Goal: Transaction & Acquisition: Download file/media

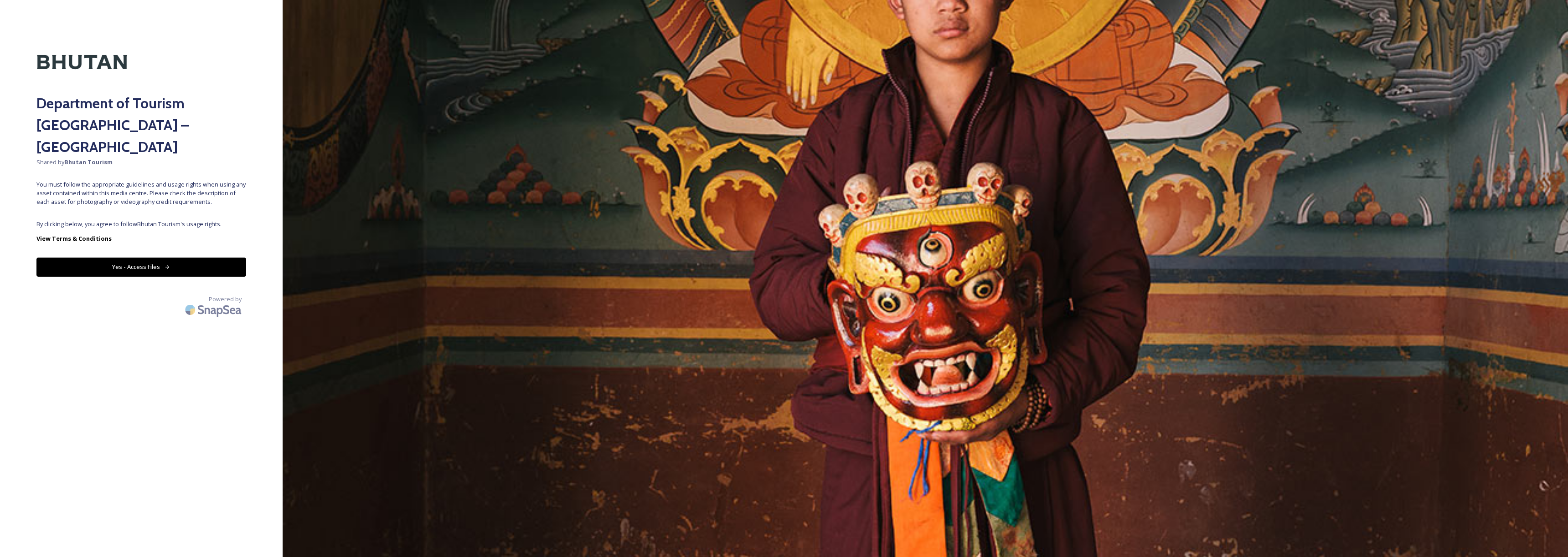
click at [188, 258] on button "Yes - Access Files" at bounding box center [141, 267] width 210 height 19
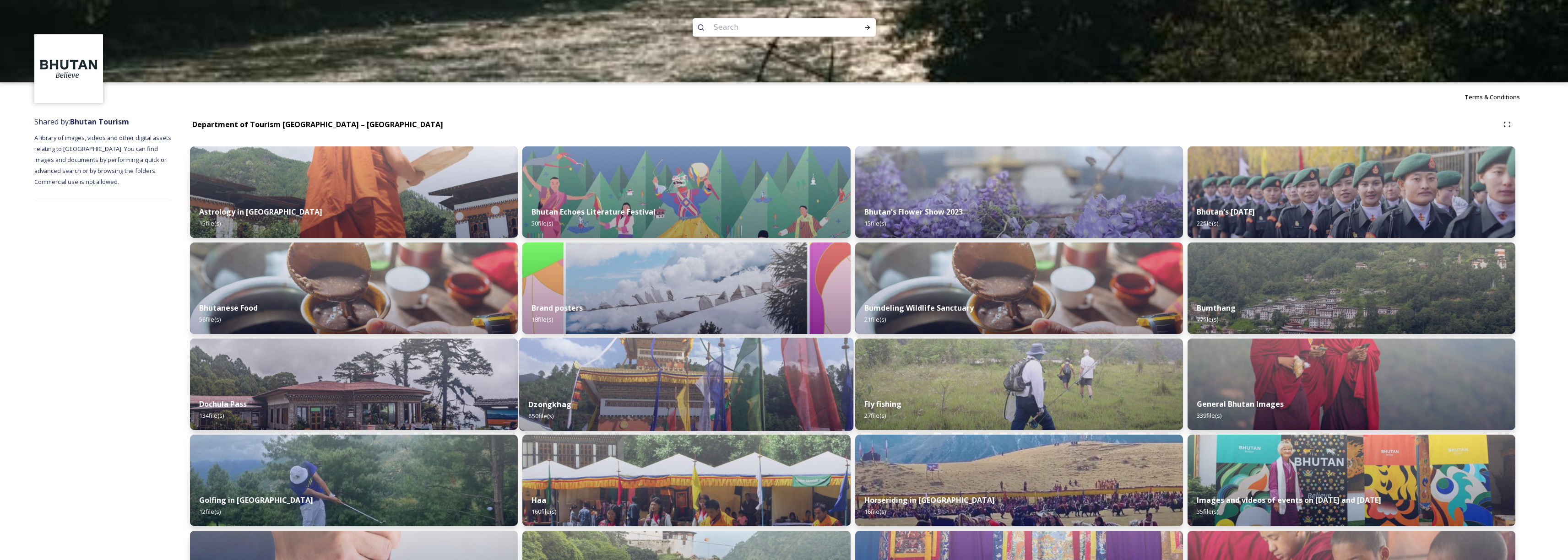
click at [617, 378] on img at bounding box center [686, 384] width 334 height 93
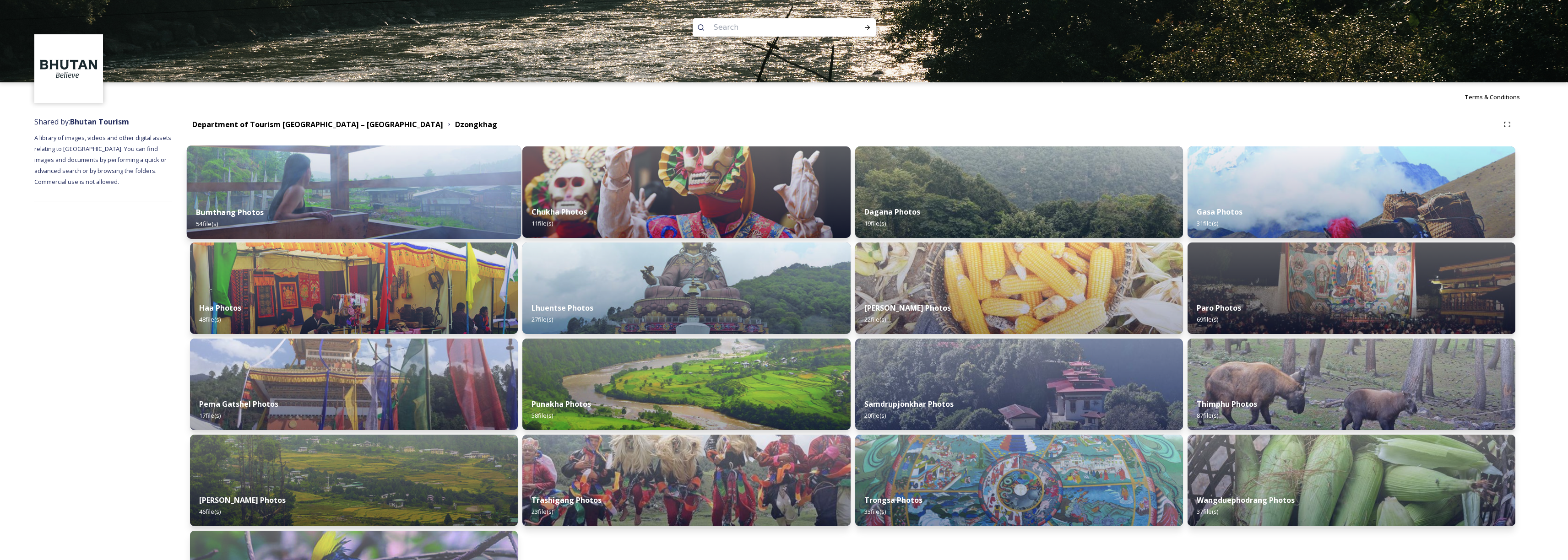
click at [334, 210] on div "Bumthang Photos 54 file(s)" at bounding box center [353, 218] width 334 height 42
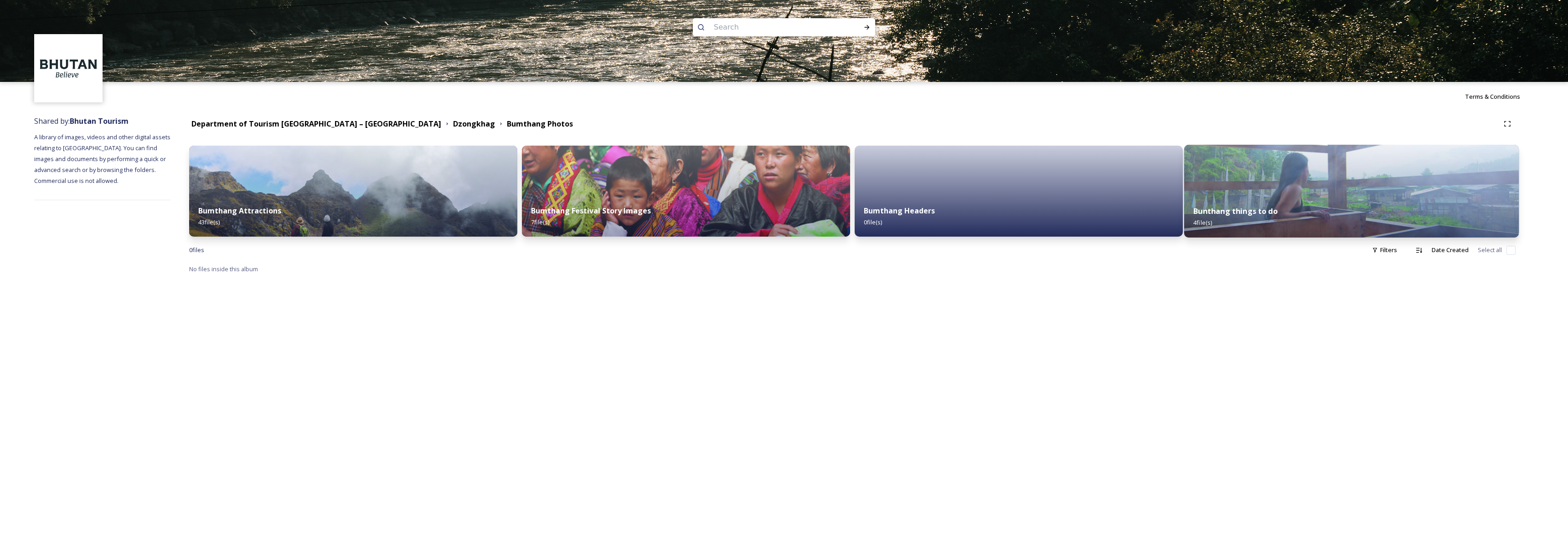
click at [1269, 222] on div "Bunthang things to do 4 file(s)" at bounding box center [1350, 217] width 334 height 41
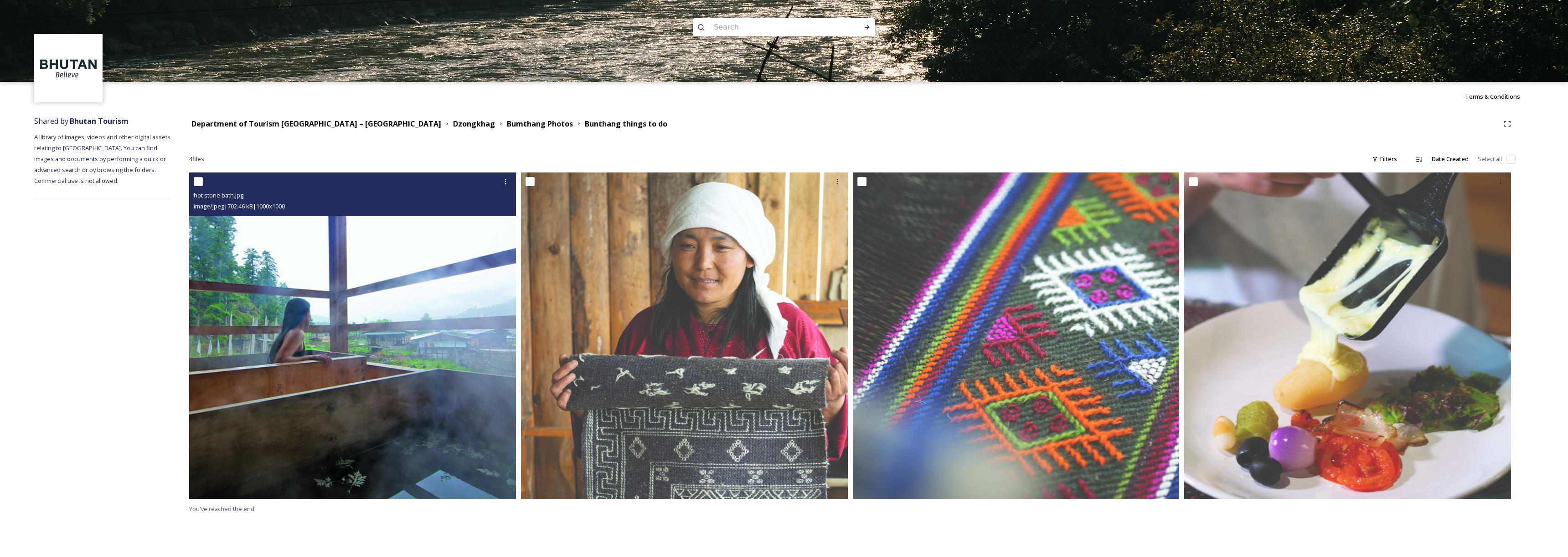
click at [315, 256] on img at bounding box center [352, 336] width 327 height 326
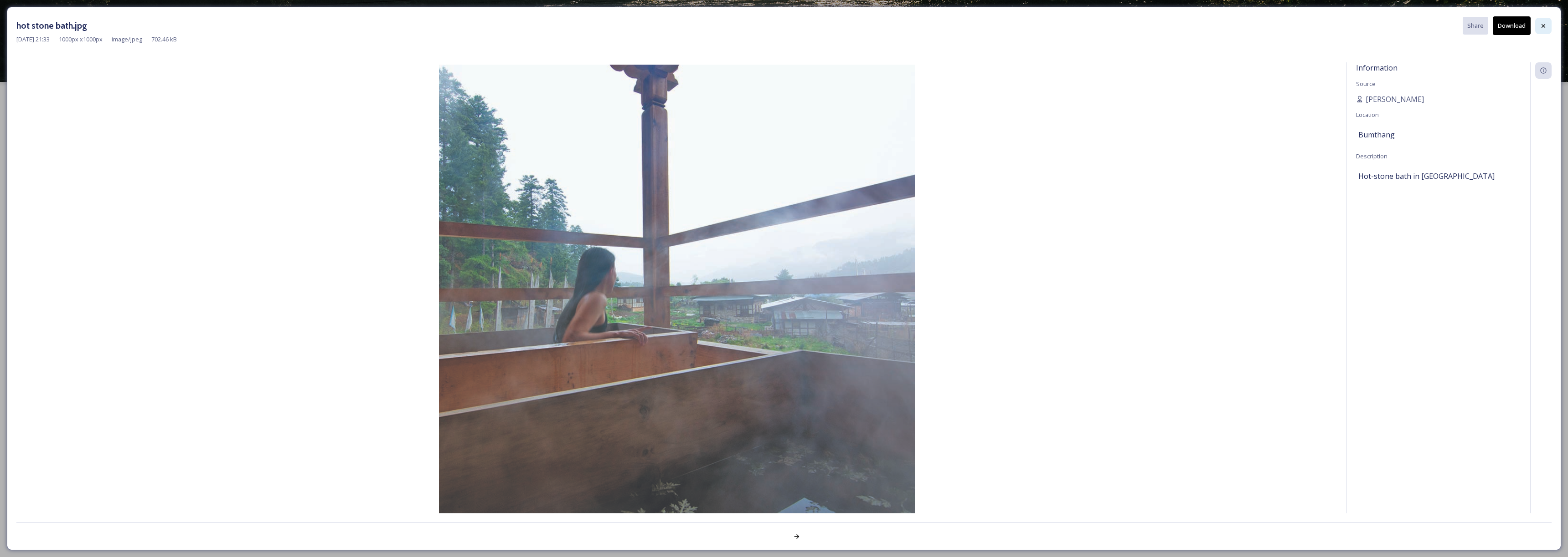
click at [1545, 30] on div at bounding box center [1543, 26] width 16 height 16
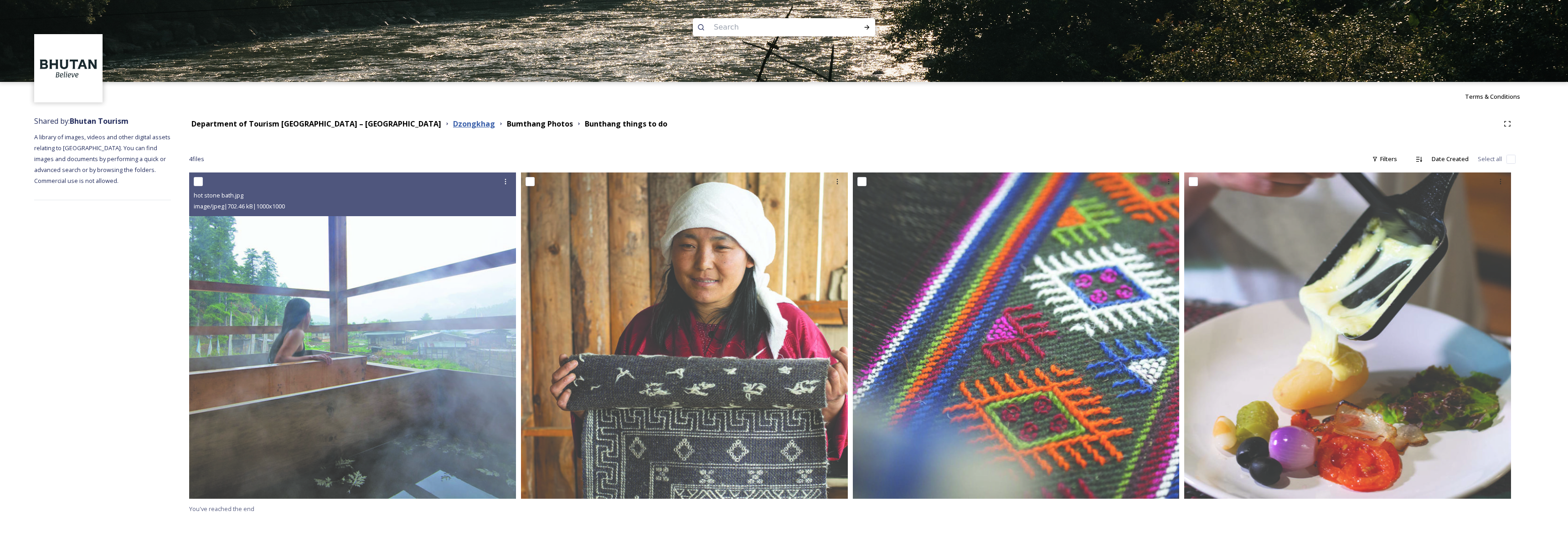
click at [453, 125] on strong "Dzongkhag" at bounding box center [474, 124] width 42 height 10
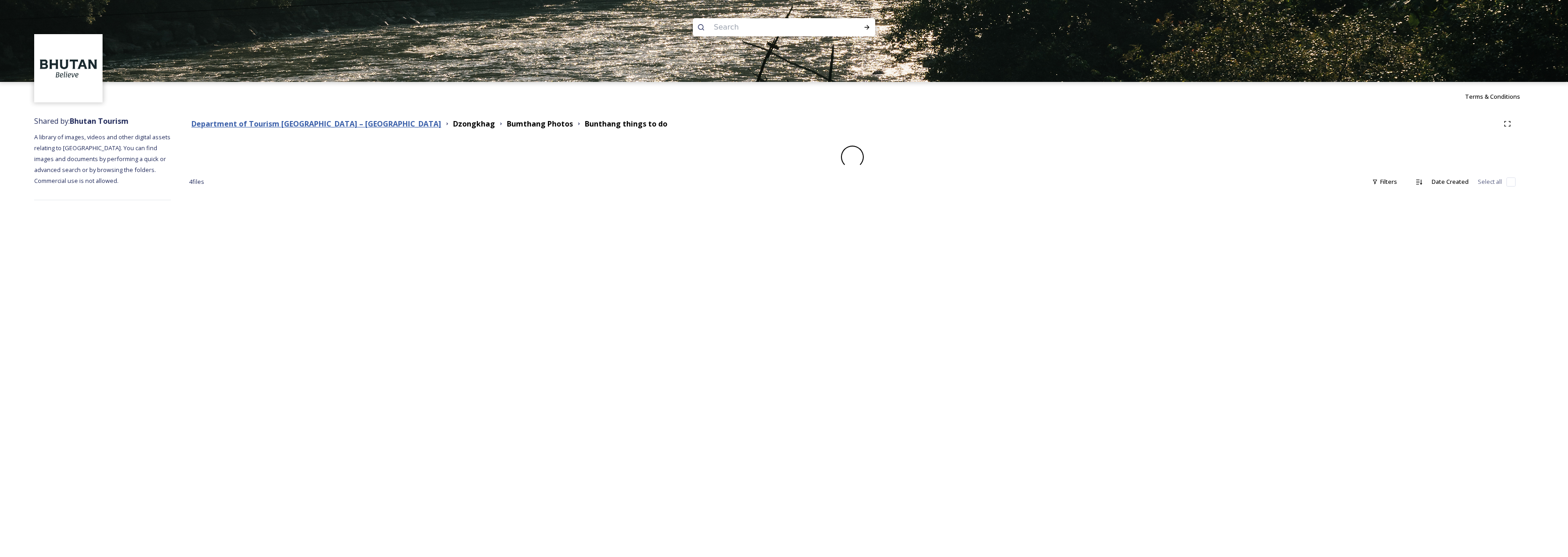
click at [343, 127] on strong "Department of Tourism [GEOGRAPHIC_DATA] – [GEOGRAPHIC_DATA]" at bounding box center [316, 124] width 250 height 10
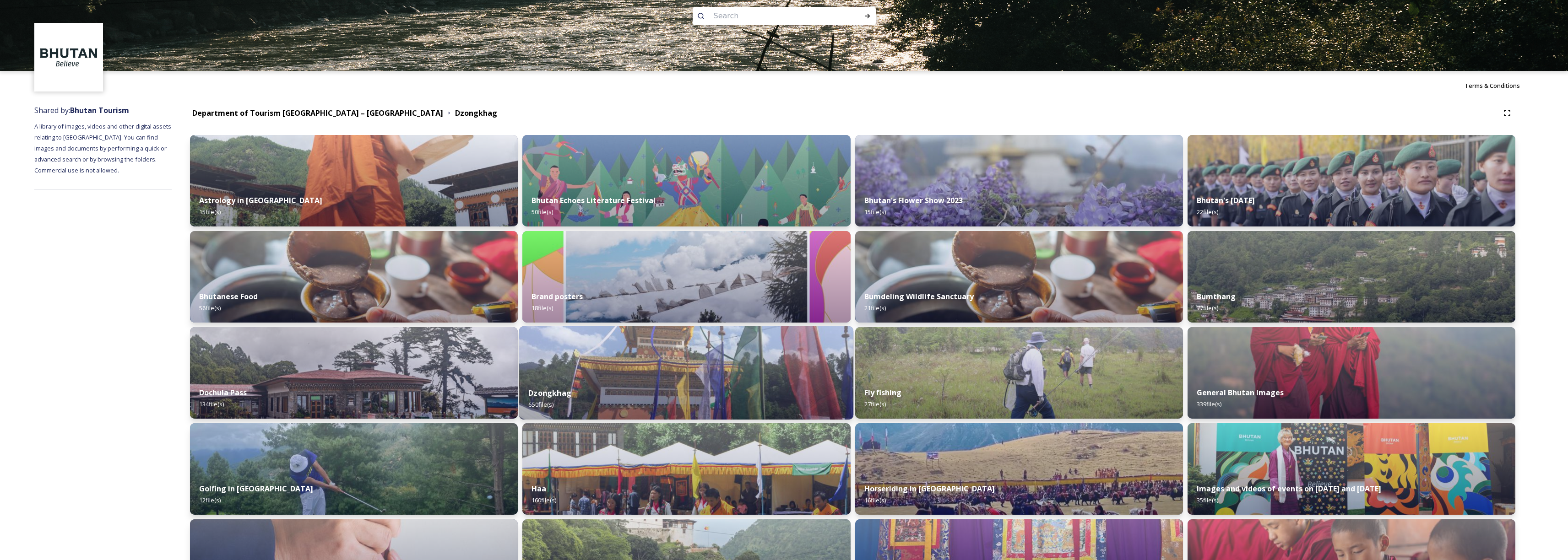
scroll to position [17, 0]
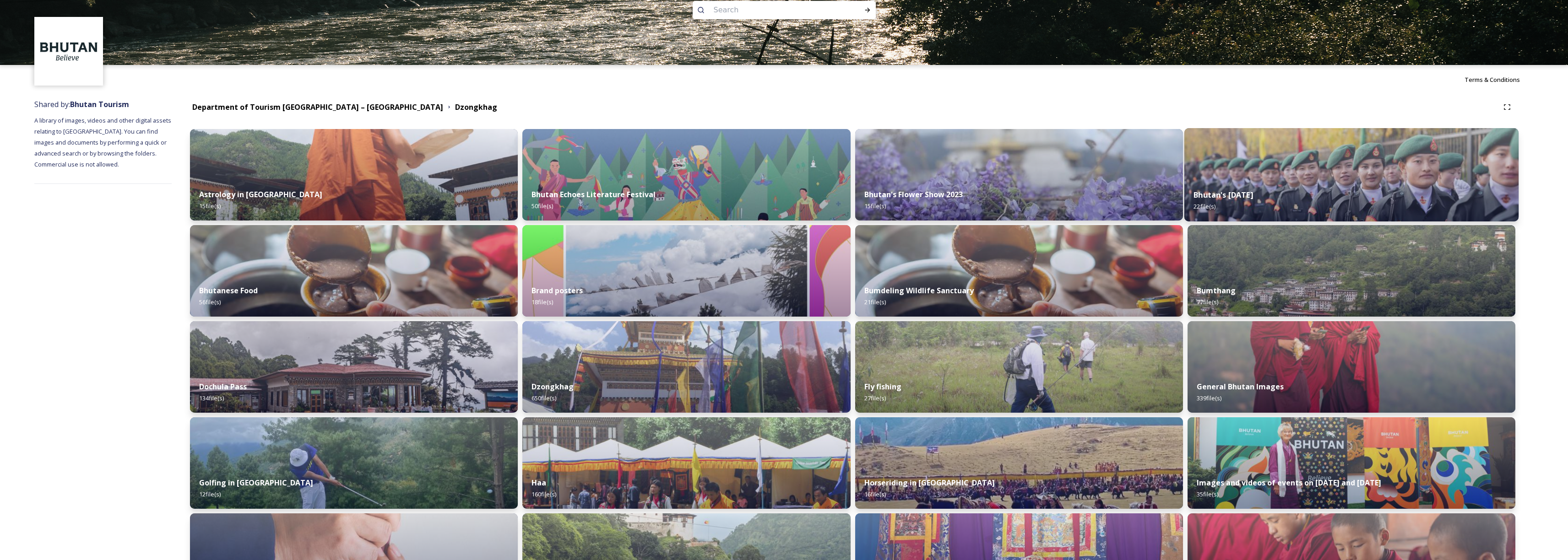
click at [1253, 192] on strong "Bhutan's [DATE]" at bounding box center [1223, 195] width 60 height 10
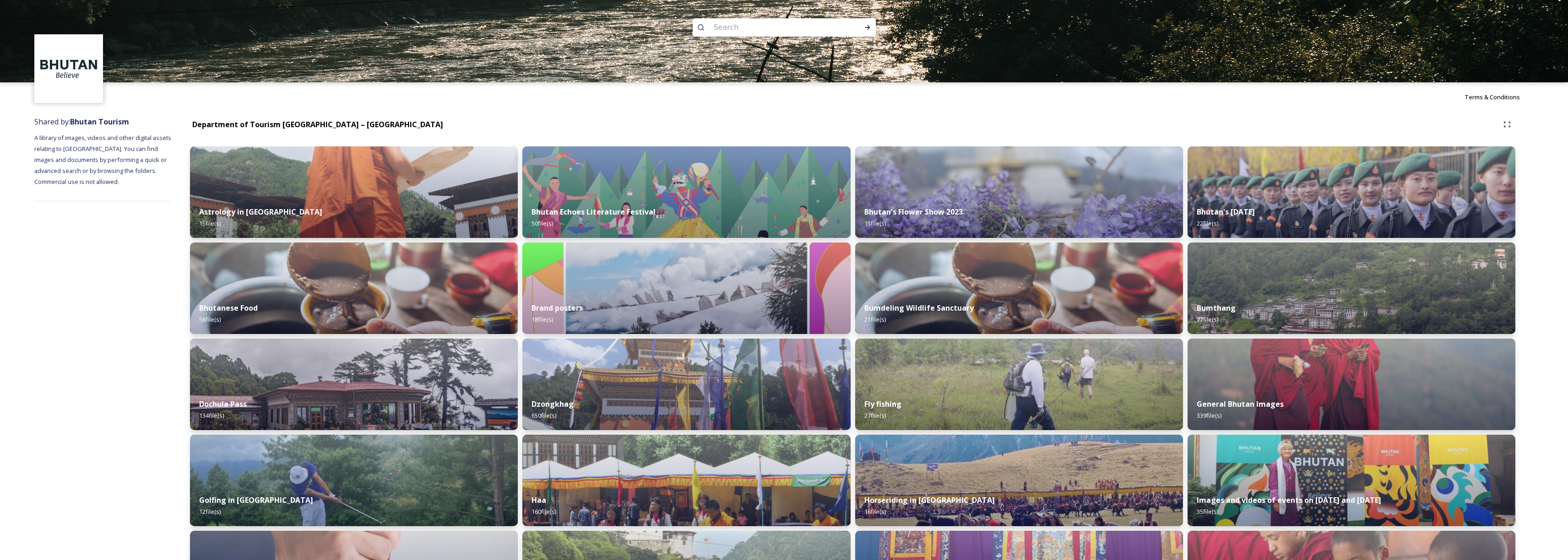
click at [753, 31] on input at bounding box center [771, 27] width 125 height 20
type input "yoga"
click at [862, 26] on div "Run Search" at bounding box center [867, 27] width 16 height 16
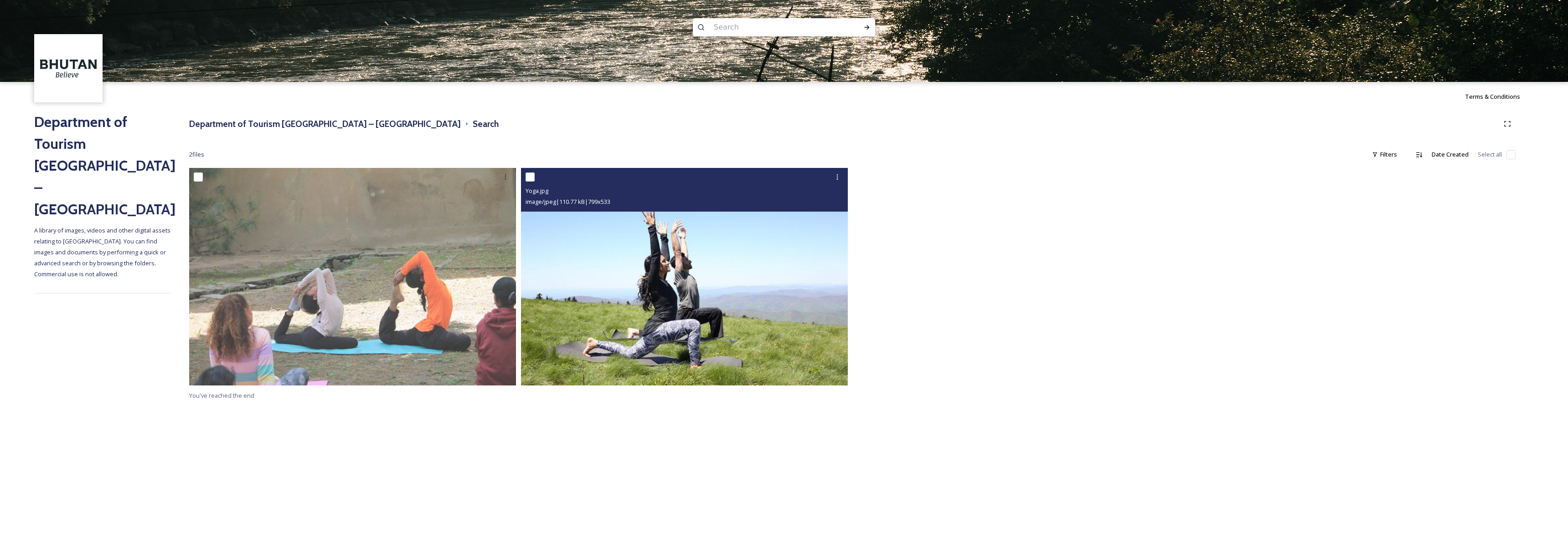
click at [688, 323] on img at bounding box center [684, 277] width 327 height 217
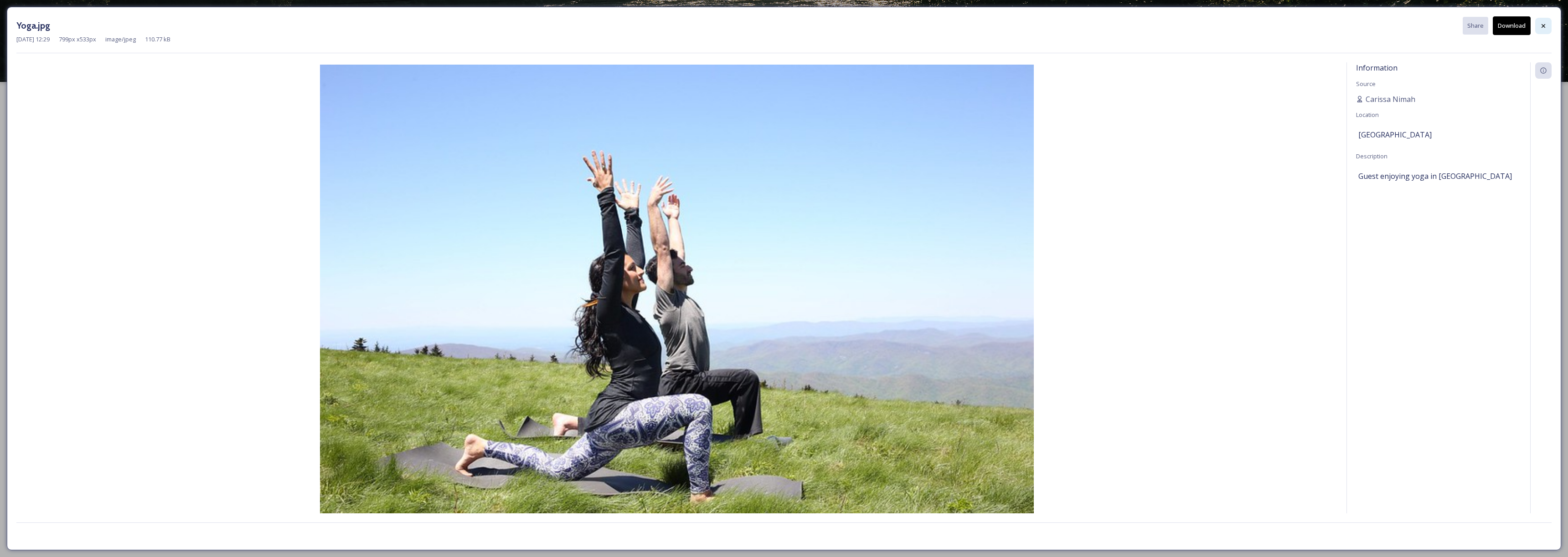
click at [1542, 26] on icon at bounding box center [1543, 25] width 4 height 4
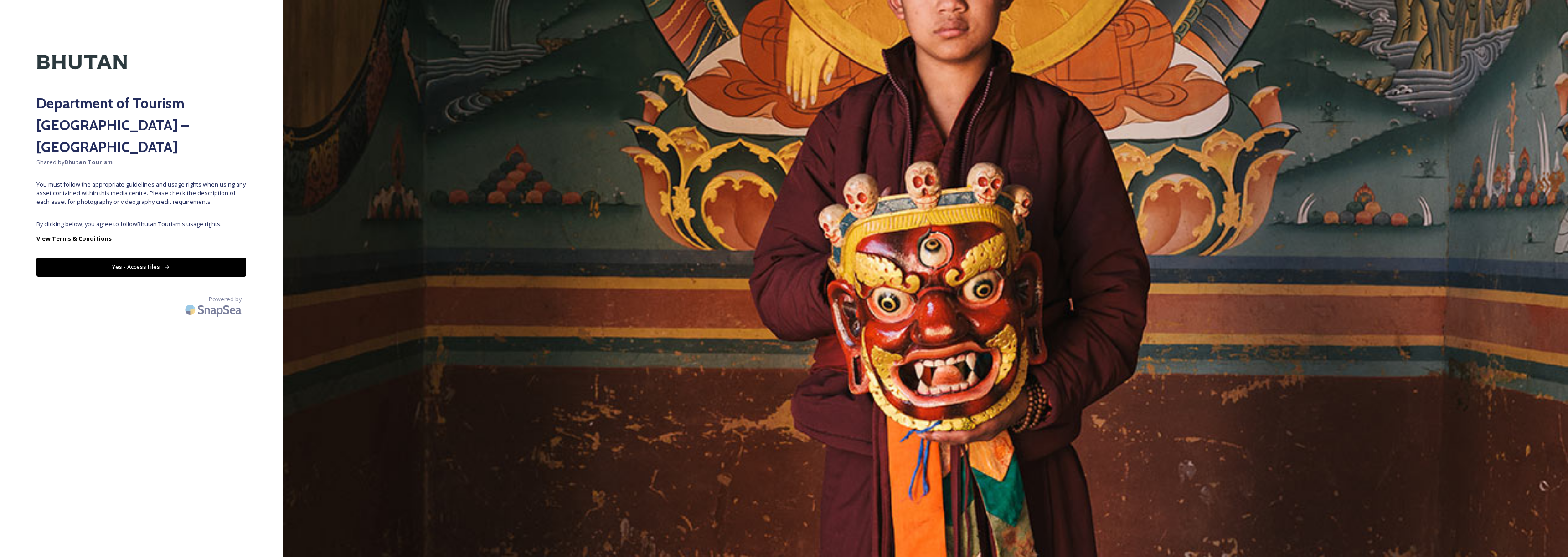
click at [213, 258] on button "Yes - Access Files" at bounding box center [141, 267] width 210 height 19
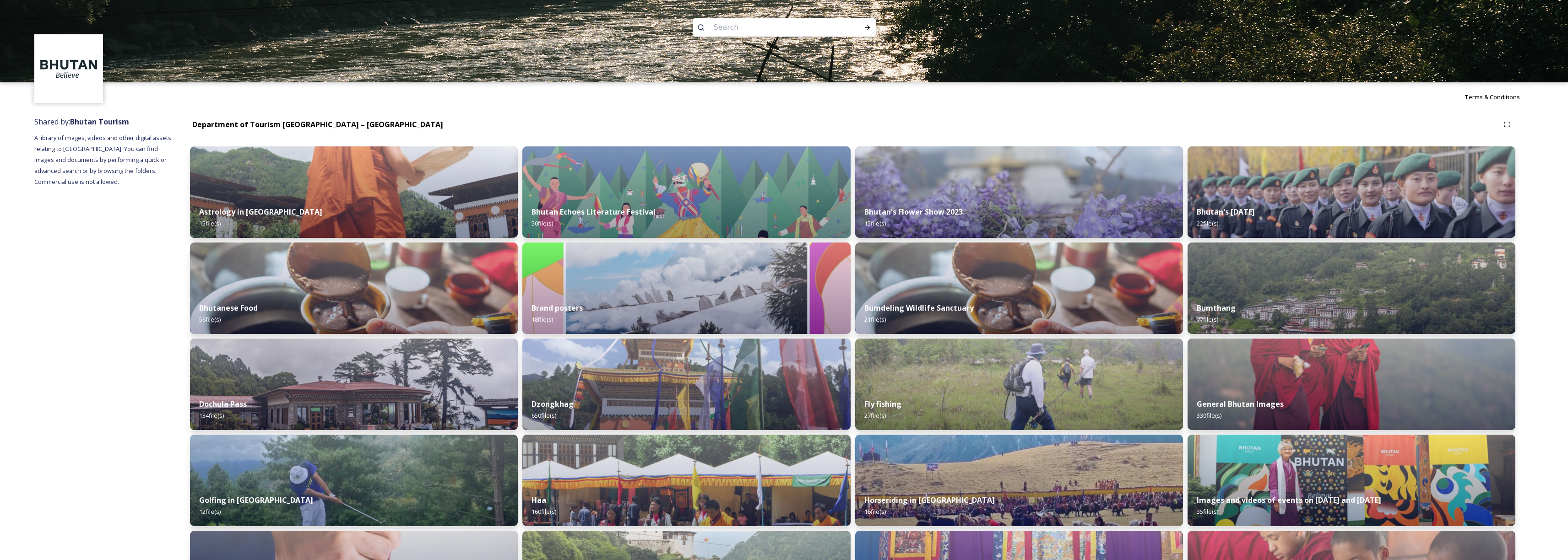
scroll to position [127, 0]
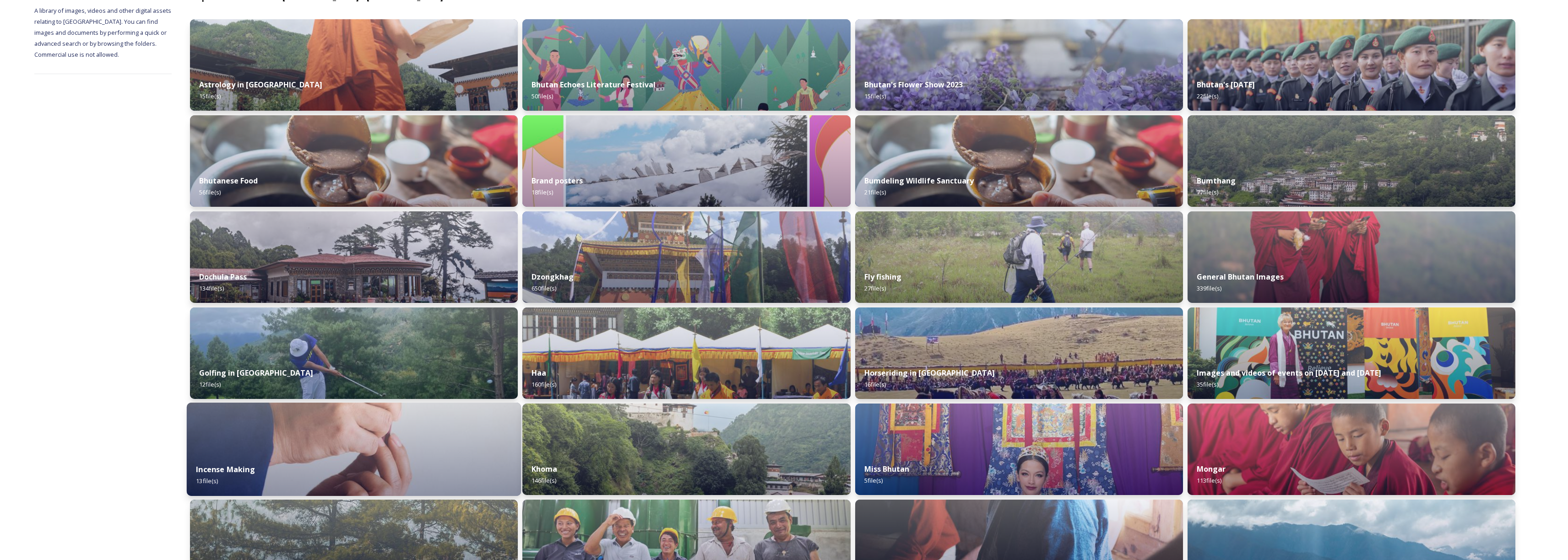
click at [379, 429] on img at bounding box center [353, 449] width 334 height 93
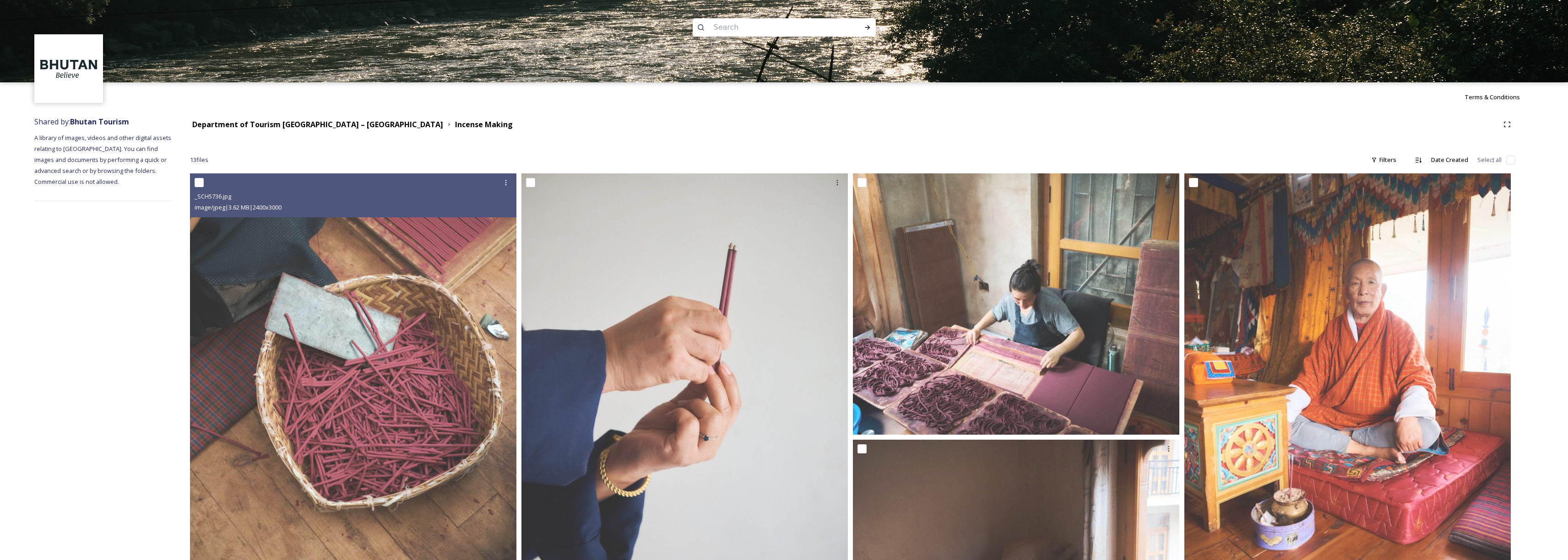
scroll to position [109, 0]
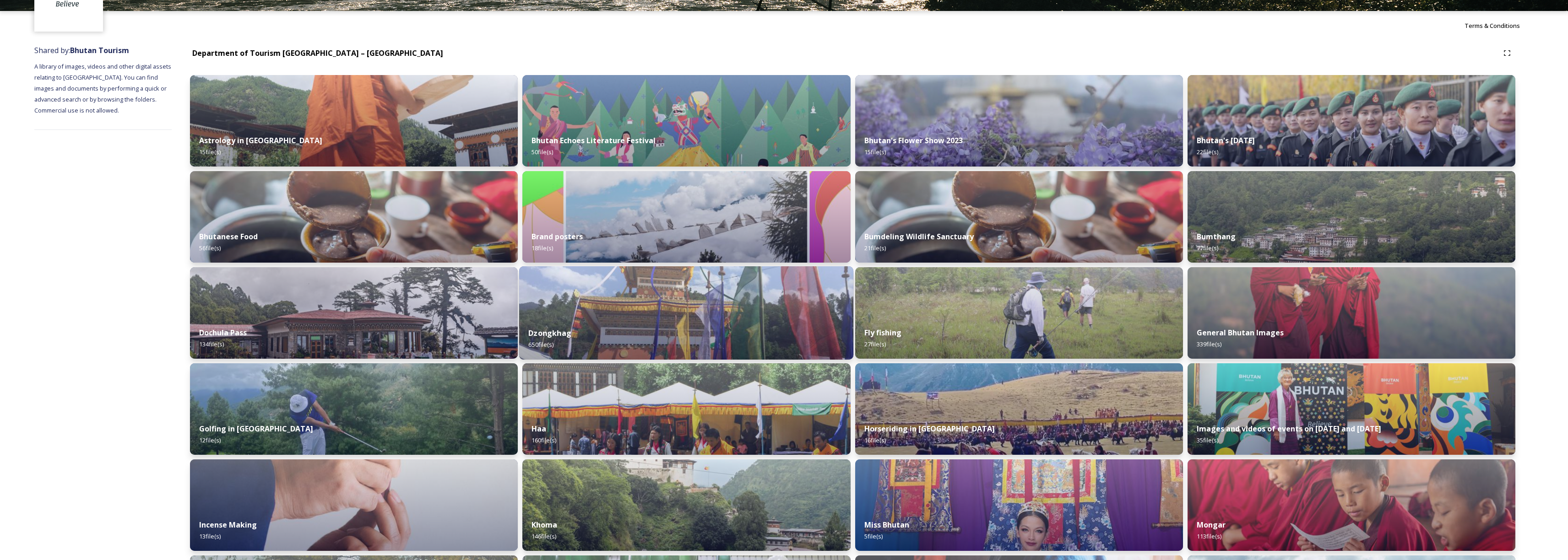
scroll to position [407, 0]
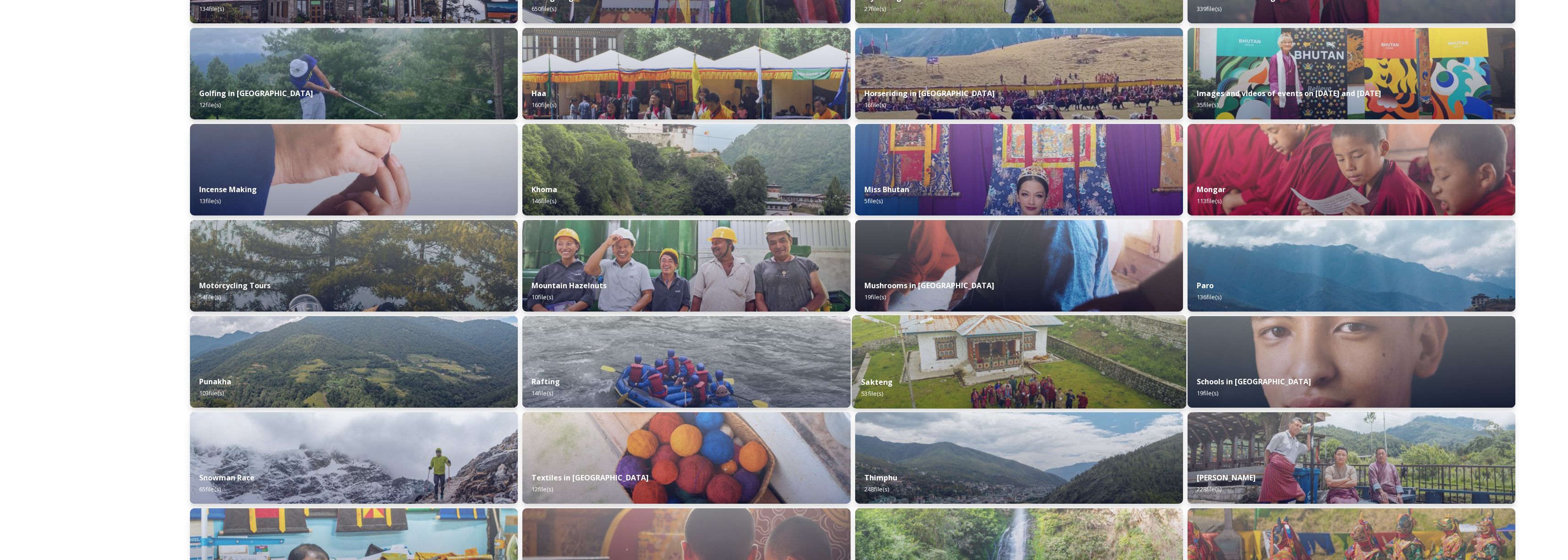
click at [901, 381] on div "Sakteng 53 file(s)" at bounding box center [1018, 388] width 334 height 42
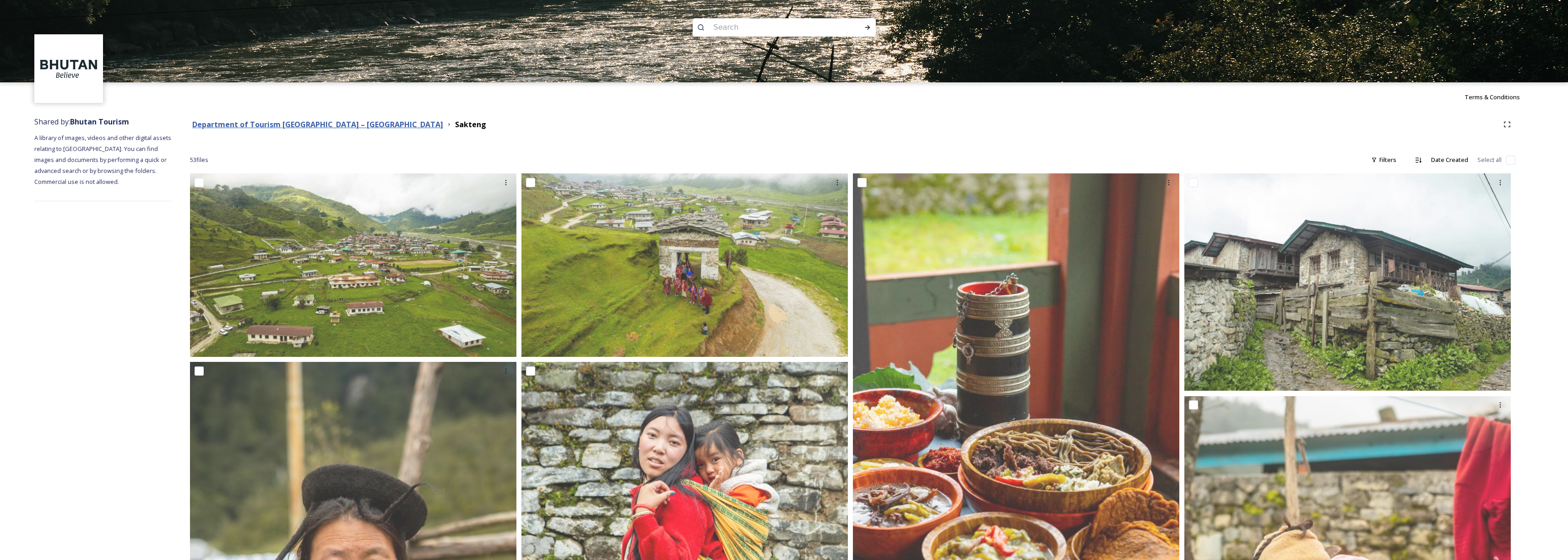
click at [316, 121] on strong "Department of Tourism [GEOGRAPHIC_DATA] – [GEOGRAPHIC_DATA]" at bounding box center [317, 125] width 251 height 10
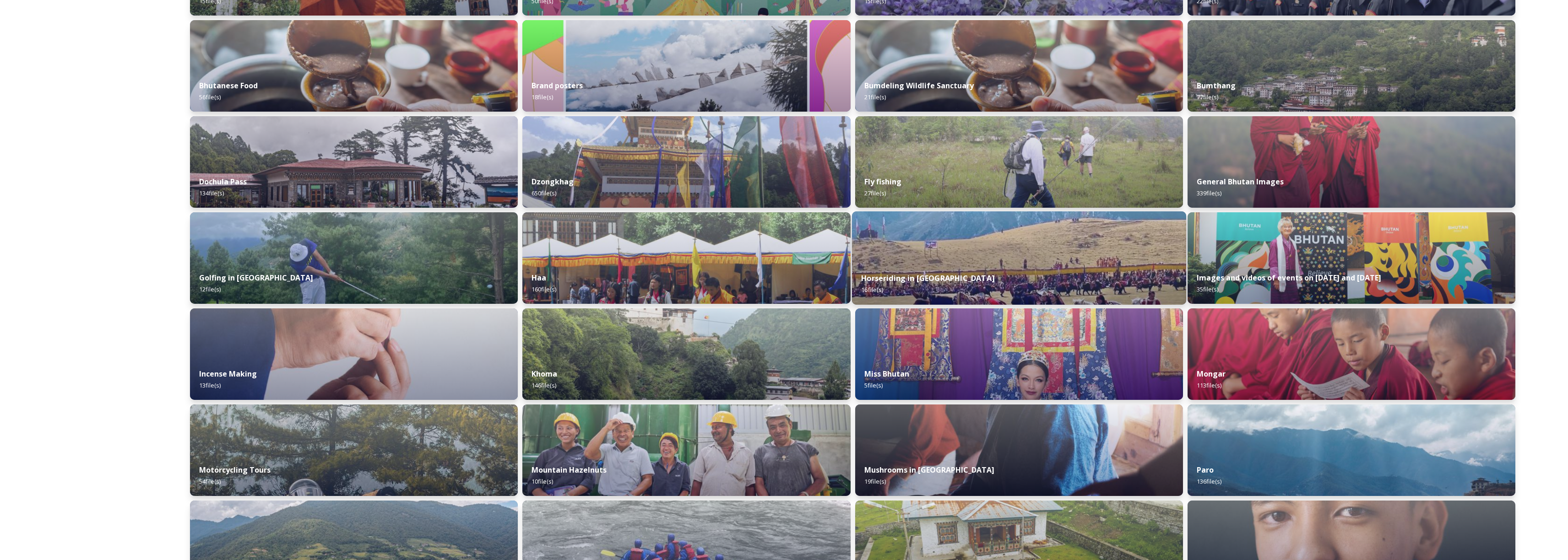
scroll to position [216, 0]
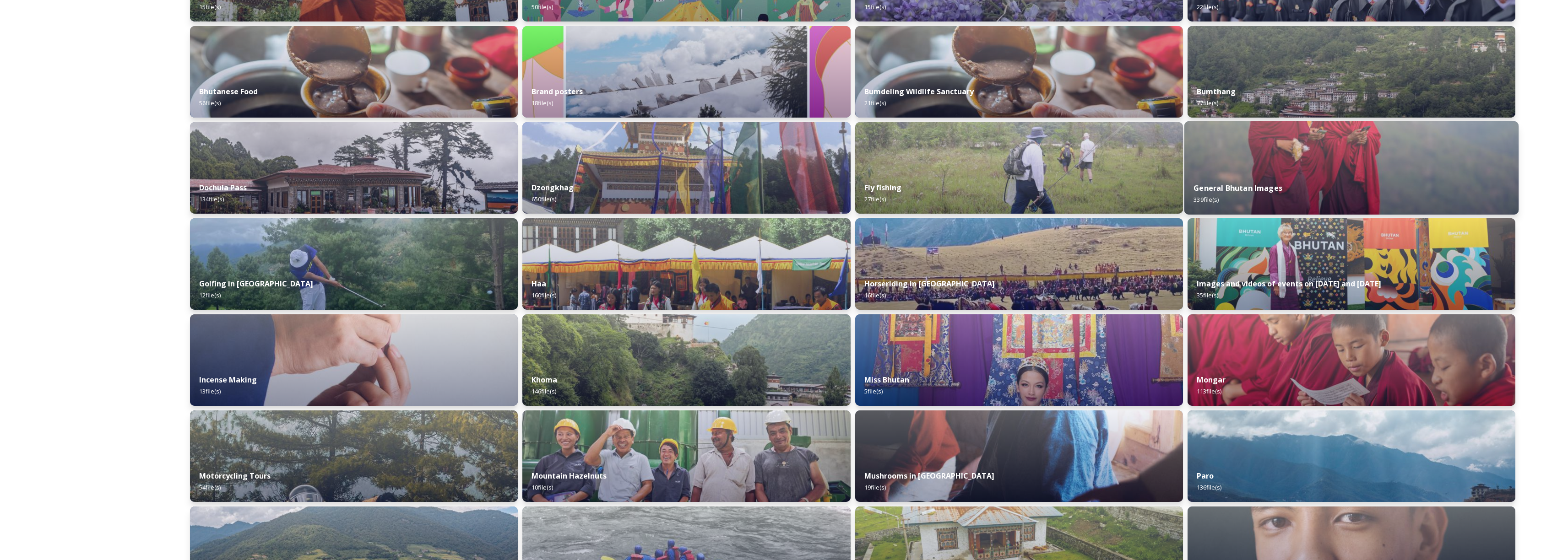
click at [1324, 195] on div "General Bhutan Images 339 file(s)" at bounding box center [1351, 193] width 334 height 42
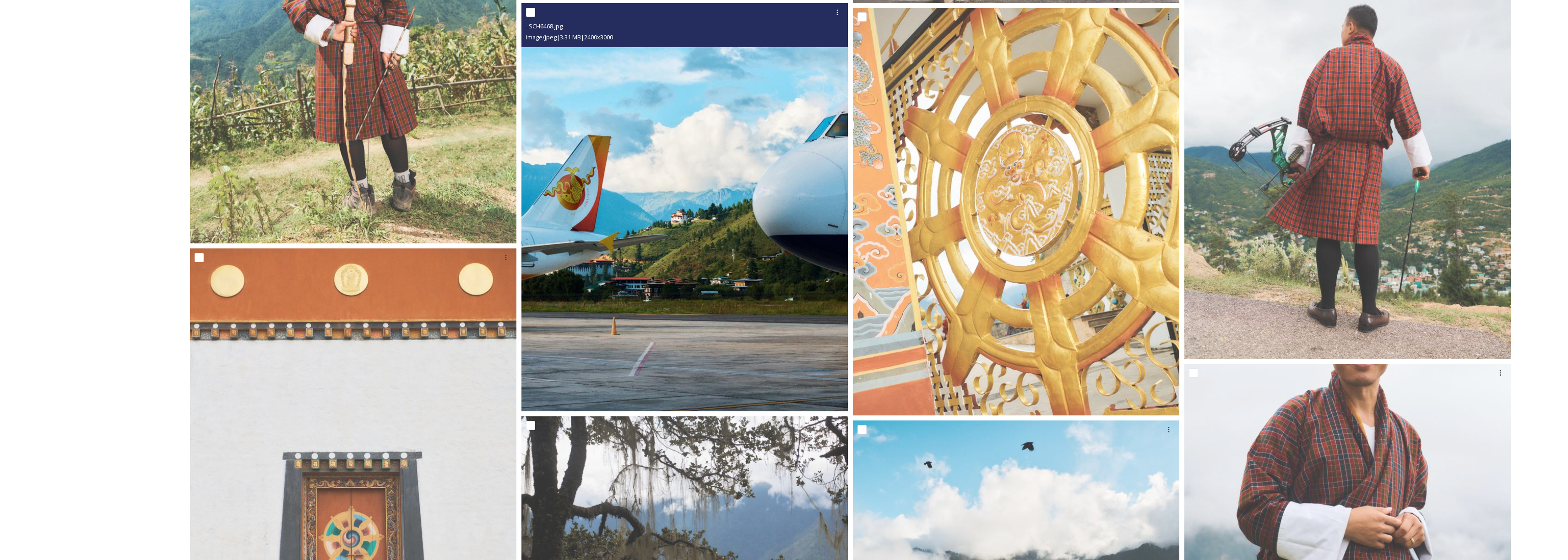
scroll to position [11722, 0]
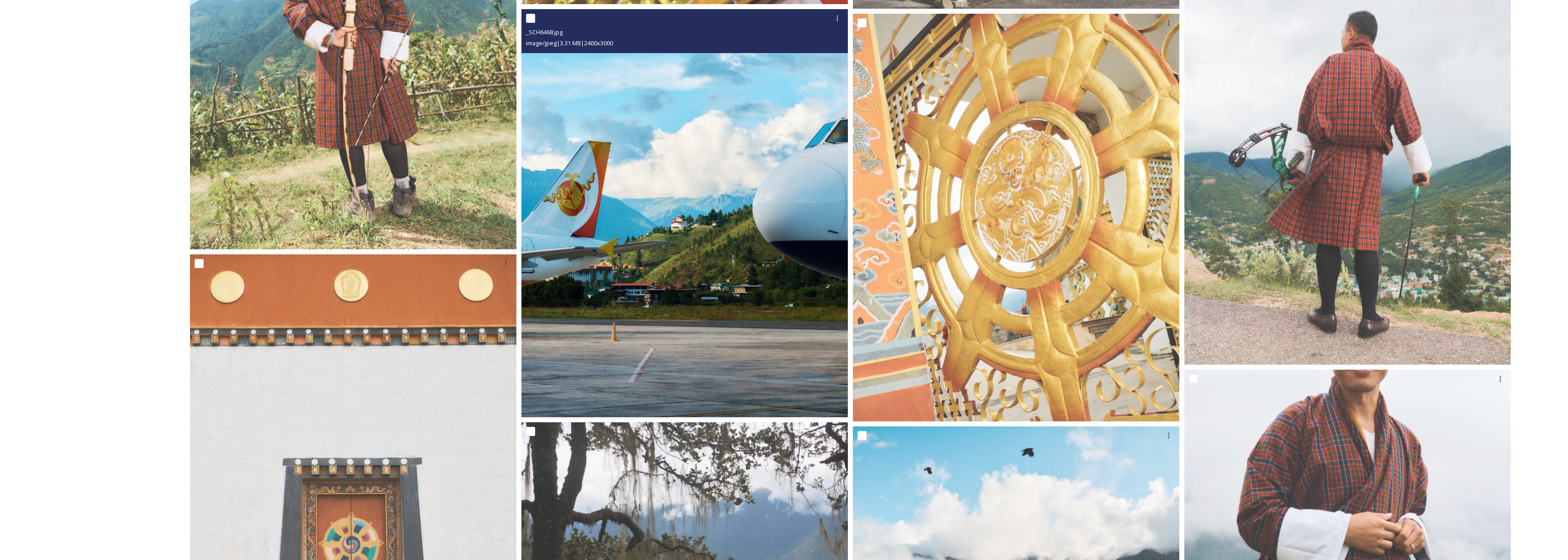
click at [774, 308] on img at bounding box center [685, 213] width 327 height 408
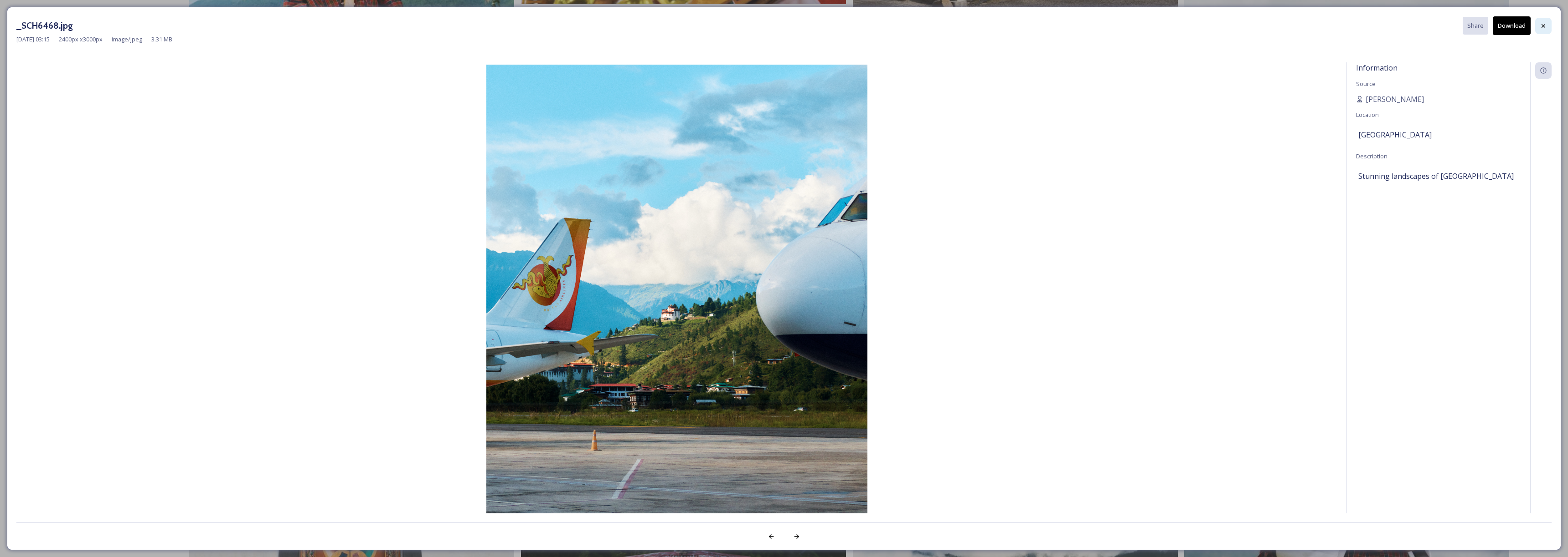
click at [1550, 28] on div at bounding box center [1543, 26] width 16 height 16
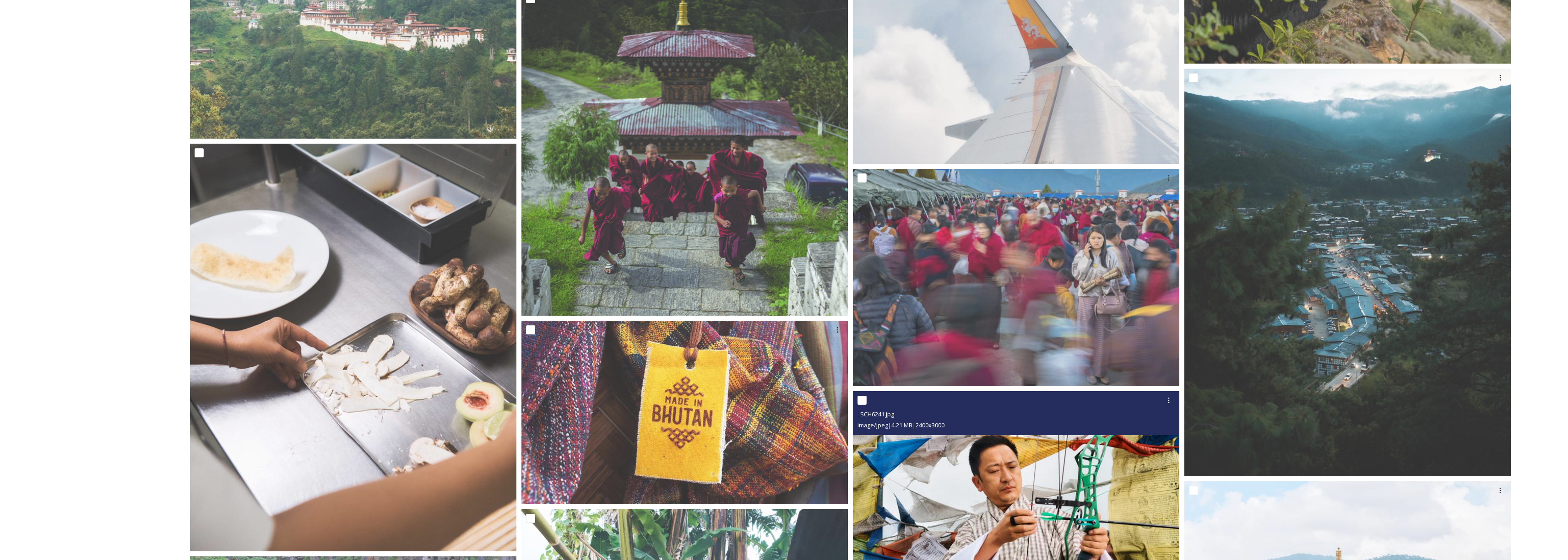
scroll to position [12612, 0]
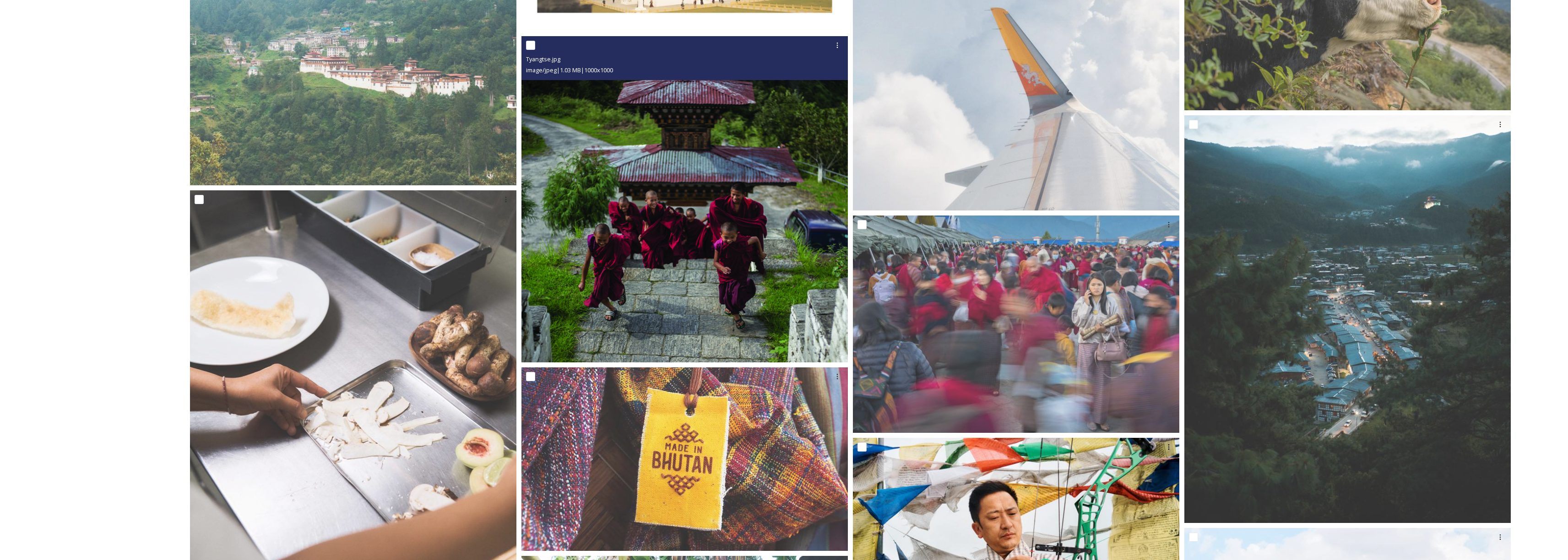
click at [739, 323] on img at bounding box center [685, 199] width 327 height 327
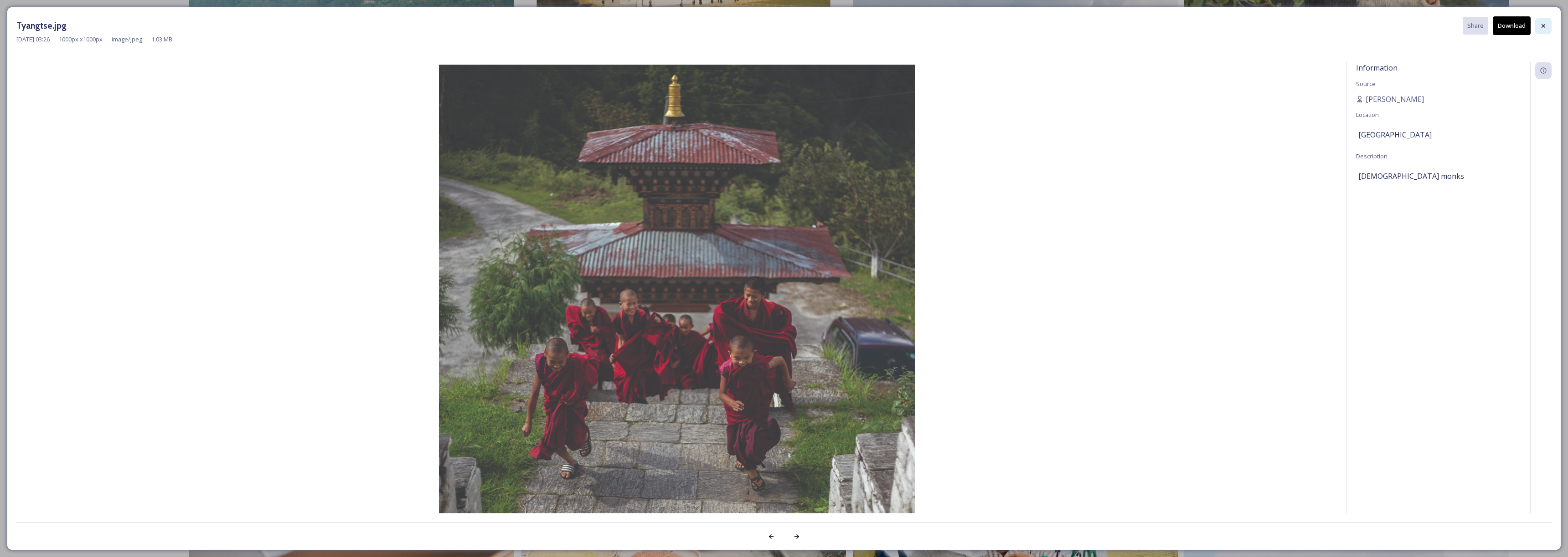
click at [1544, 24] on icon at bounding box center [1542, 26] width 7 height 7
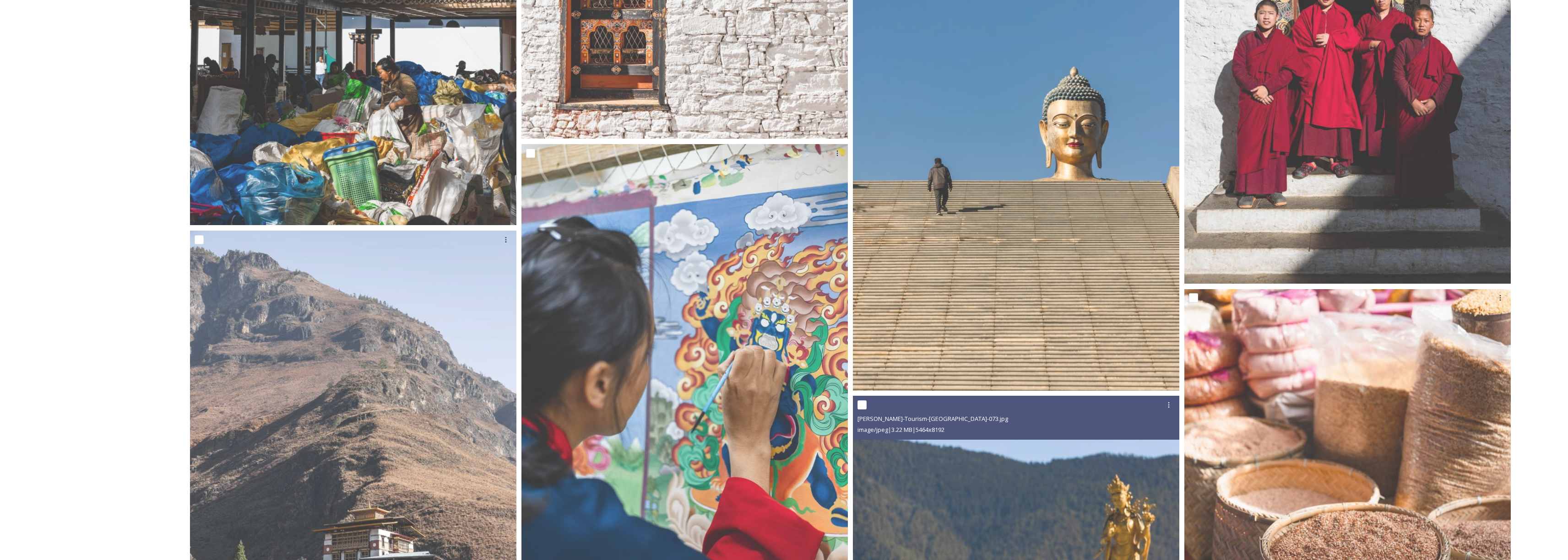
scroll to position [20523, 0]
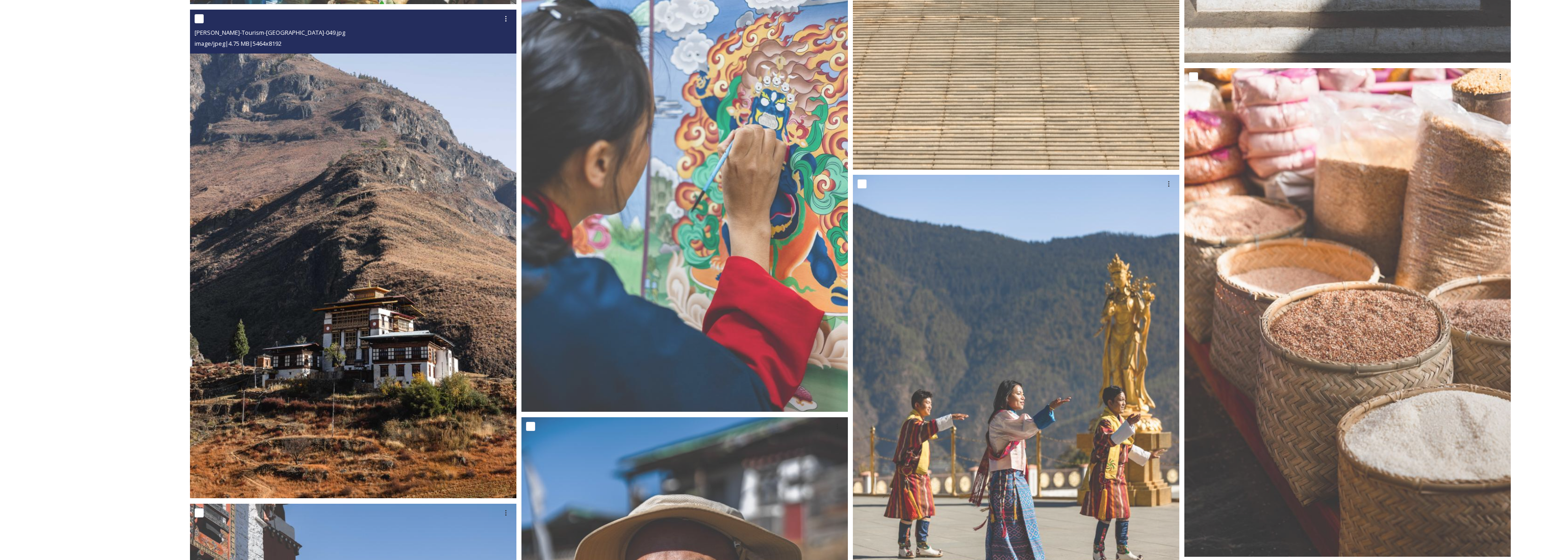
click at [491, 343] on img at bounding box center [353, 254] width 327 height 489
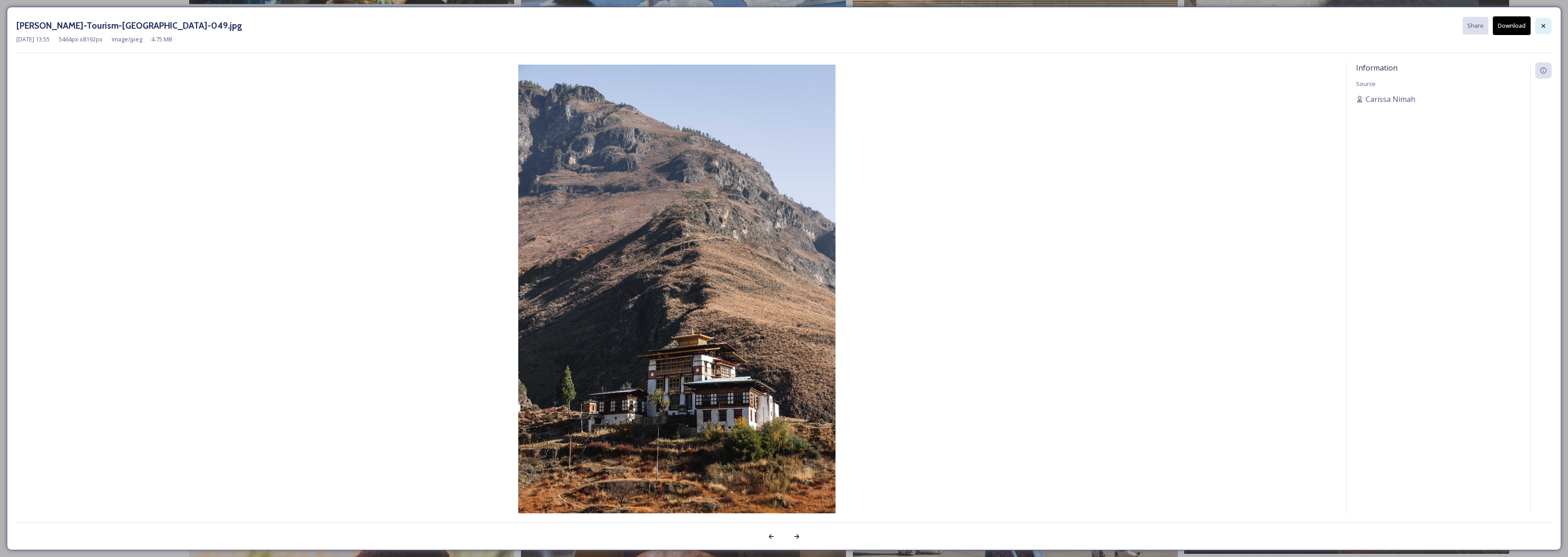
click at [1545, 20] on div at bounding box center [1543, 26] width 16 height 16
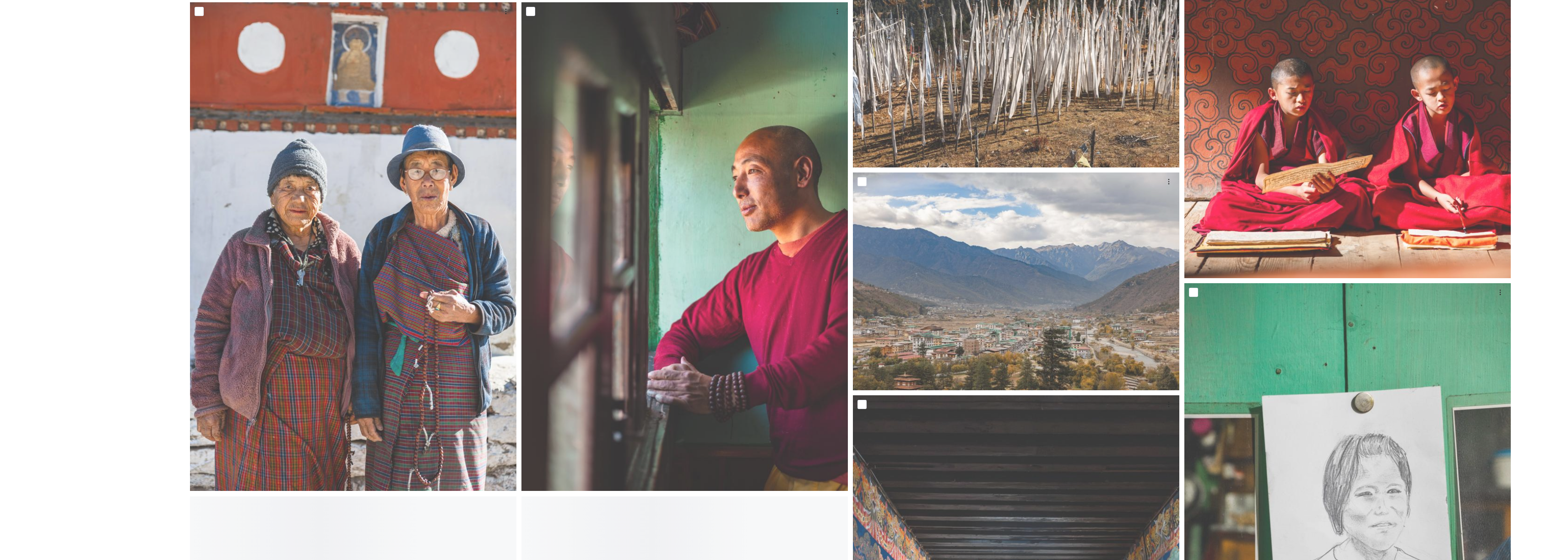
scroll to position [24702, 0]
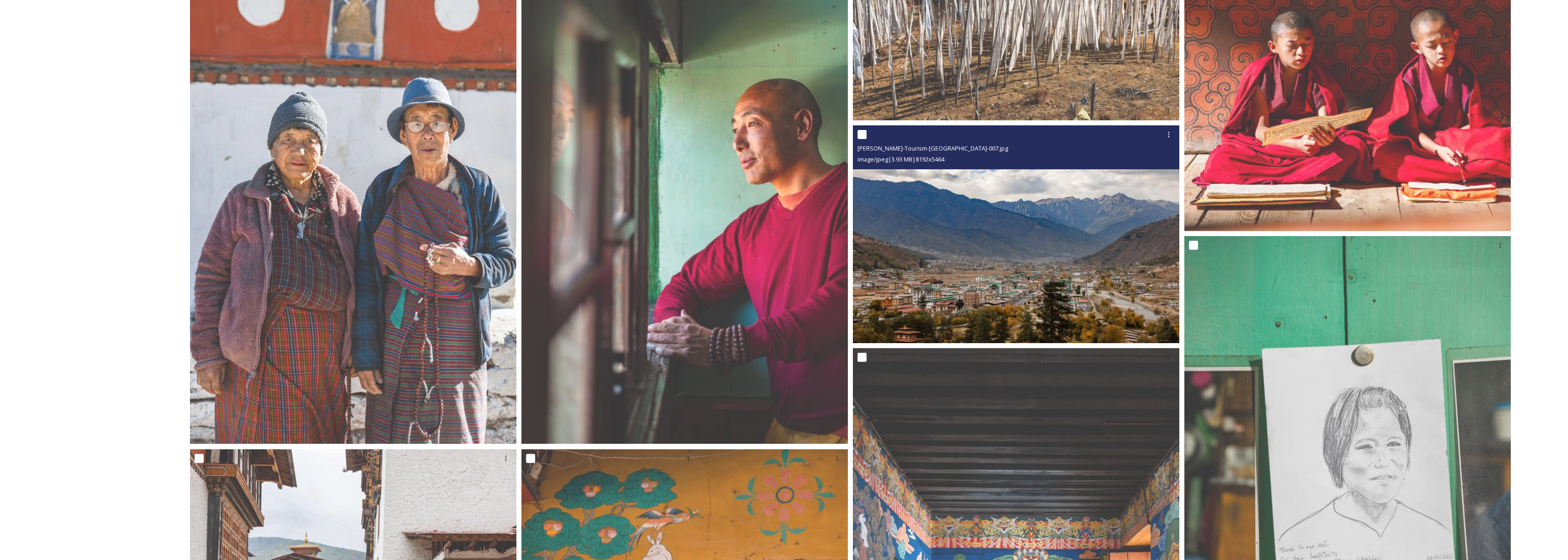
click at [935, 257] on img at bounding box center [1016, 234] width 327 height 218
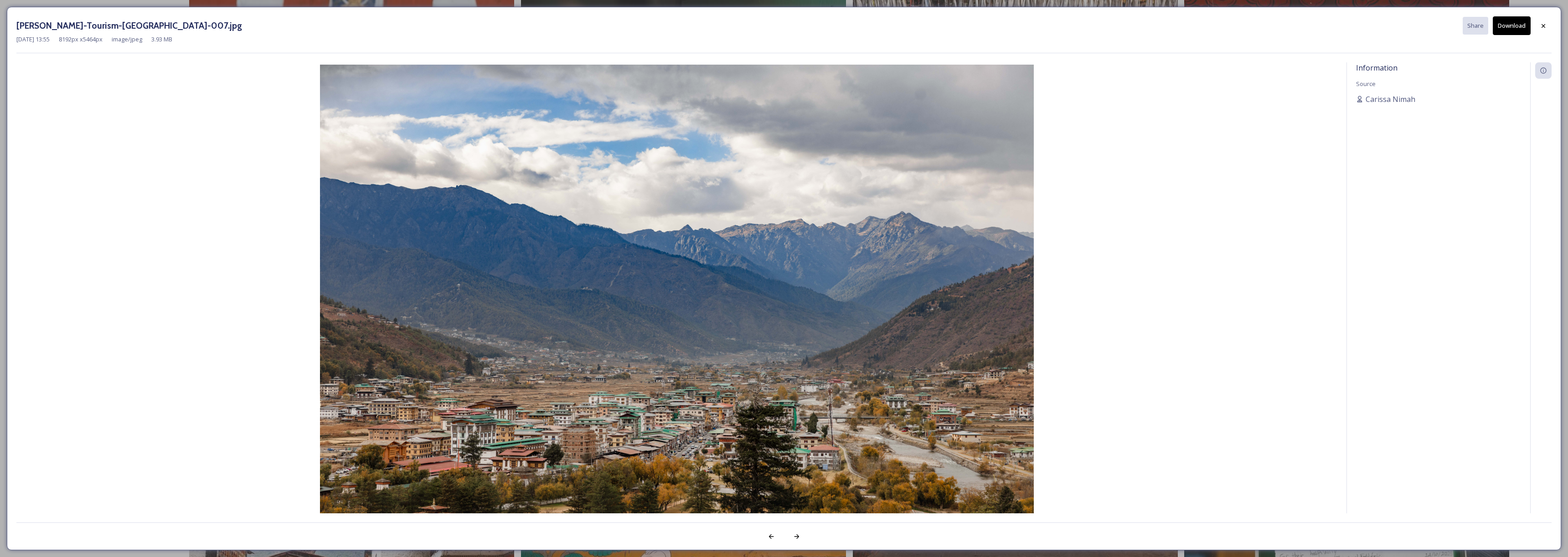
click at [1513, 33] on button "Download" at bounding box center [1511, 26] width 38 height 19
click at [1547, 26] on div at bounding box center [1543, 26] width 16 height 16
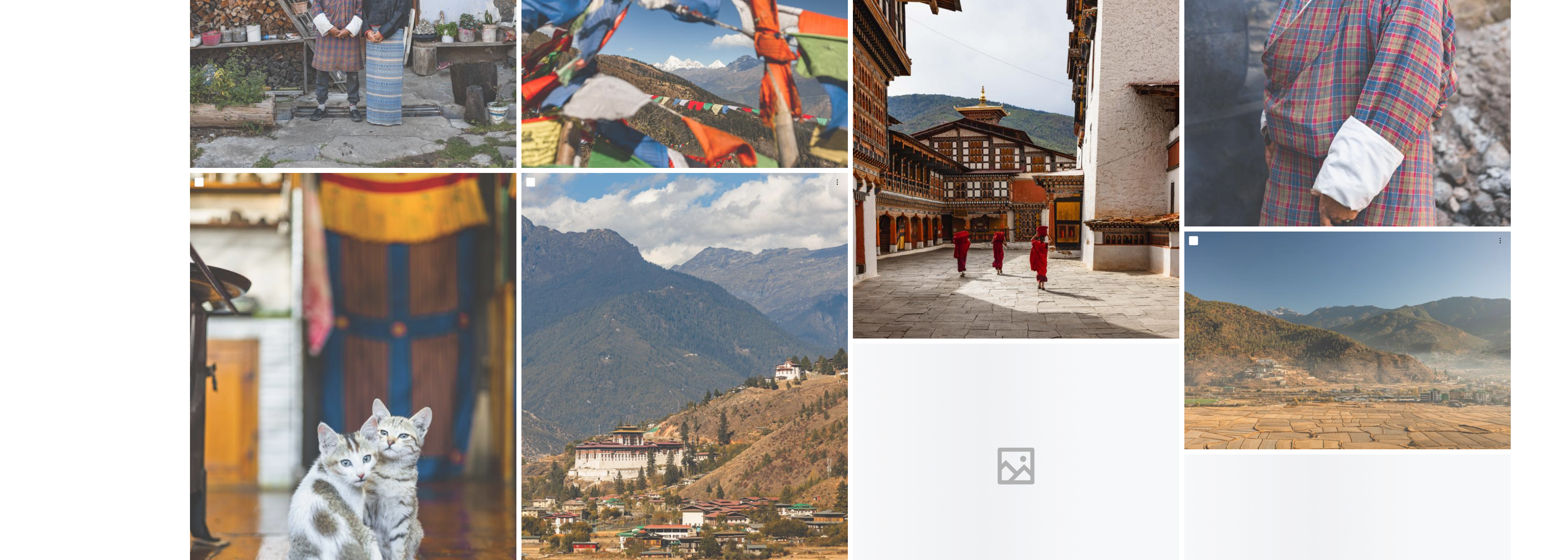
scroll to position [25869, 0]
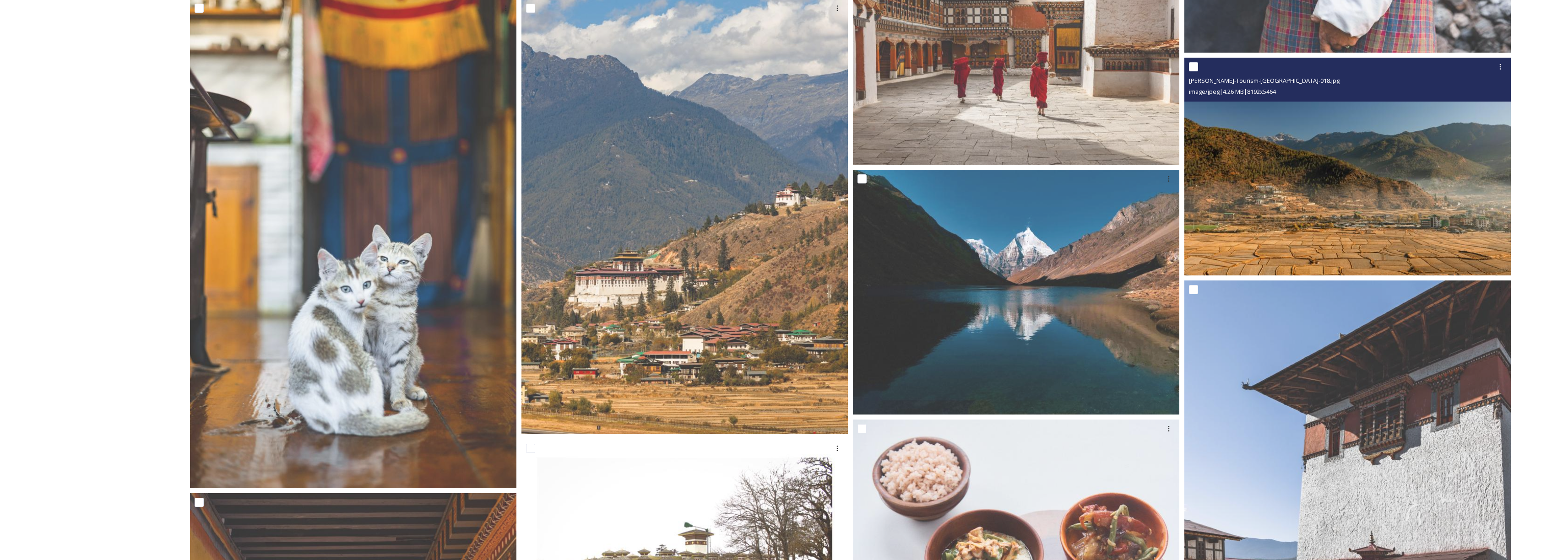
click at [1252, 170] on img at bounding box center [1347, 167] width 327 height 218
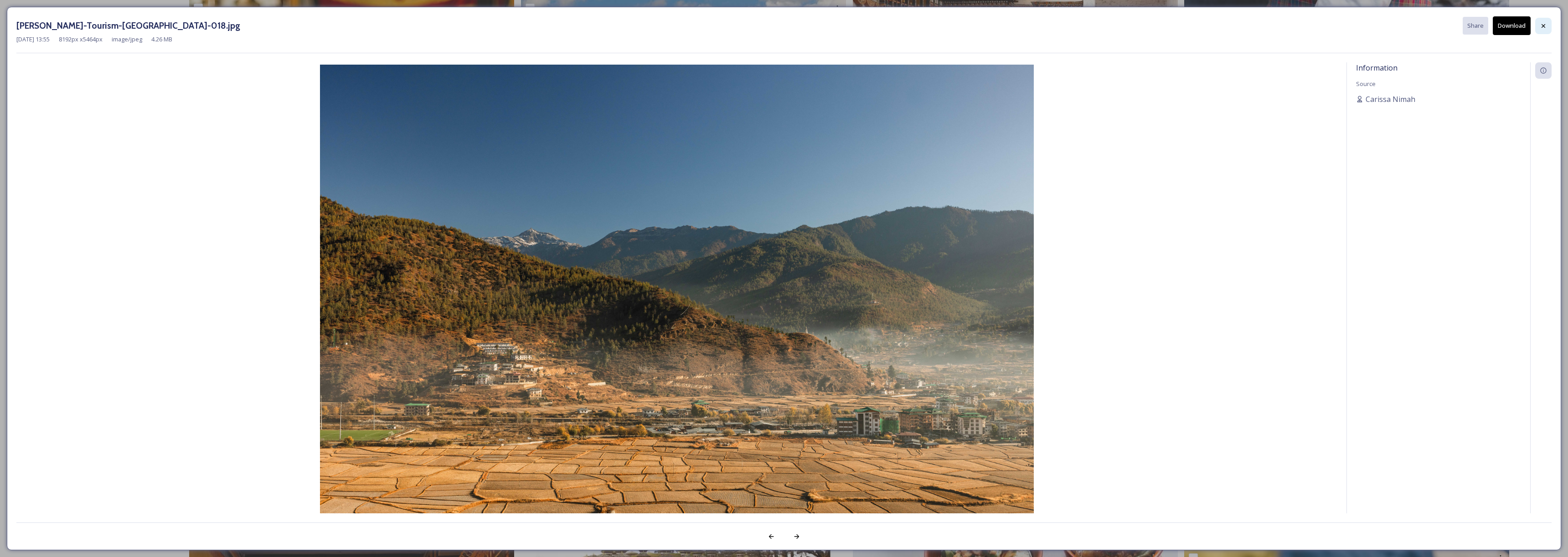
click at [1537, 25] on div at bounding box center [1543, 26] width 16 height 16
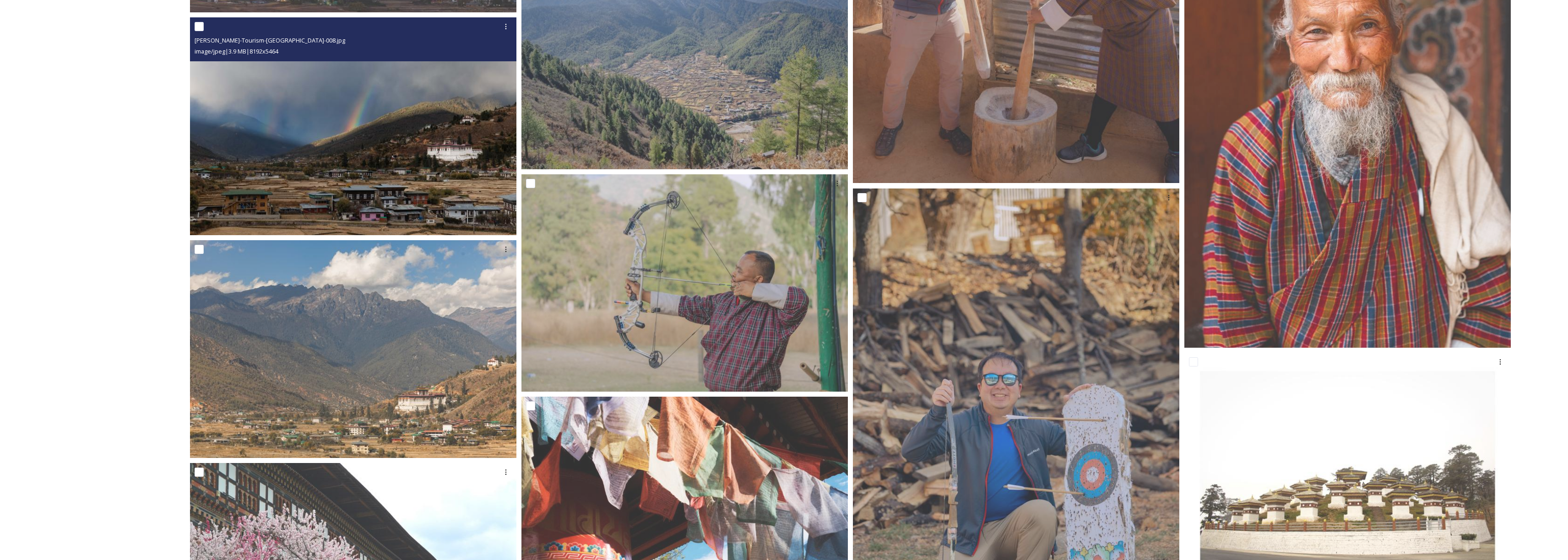
scroll to position [26939, 0]
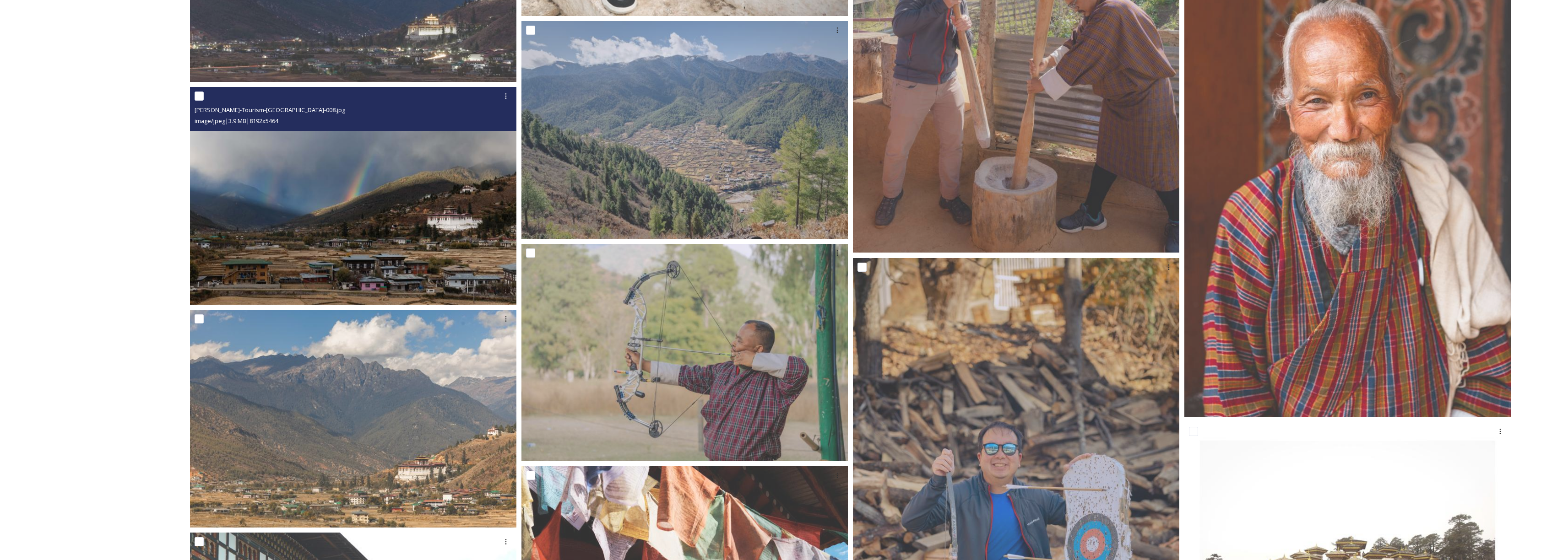
click at [381, 217] on img at bounding box center [353, 196] width 327 height 218
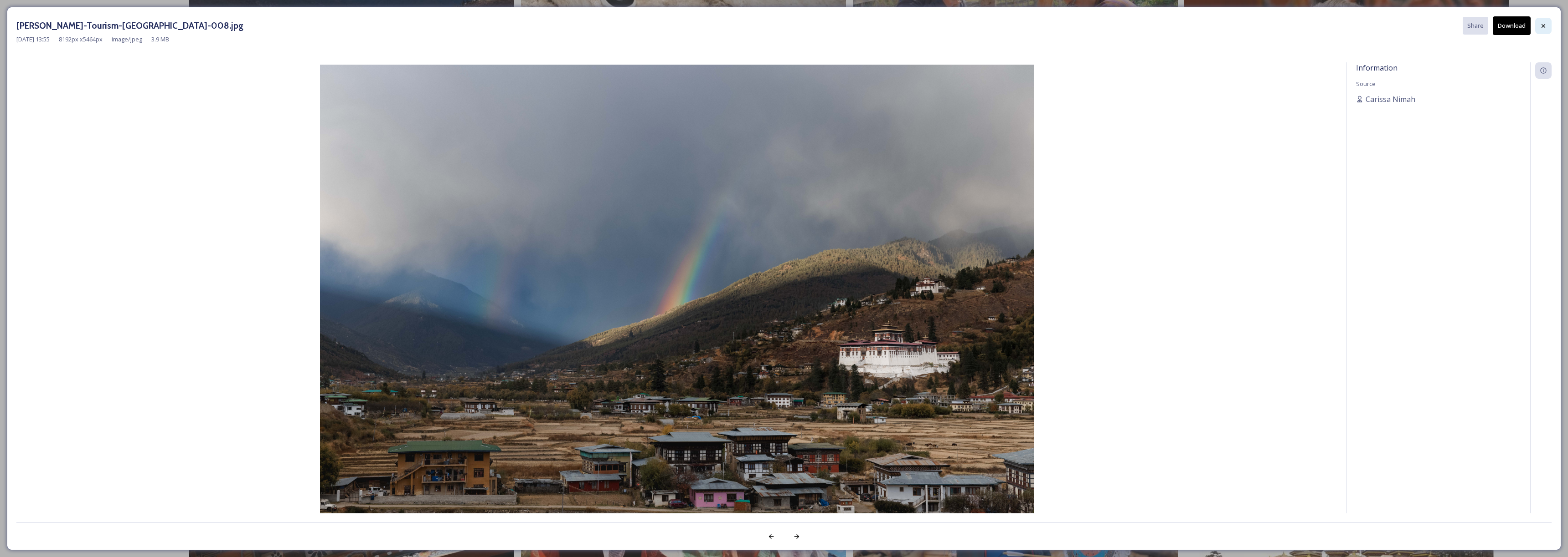
click at [1549, 26] on div at bounding box center [1543, 26] width 16 height 16
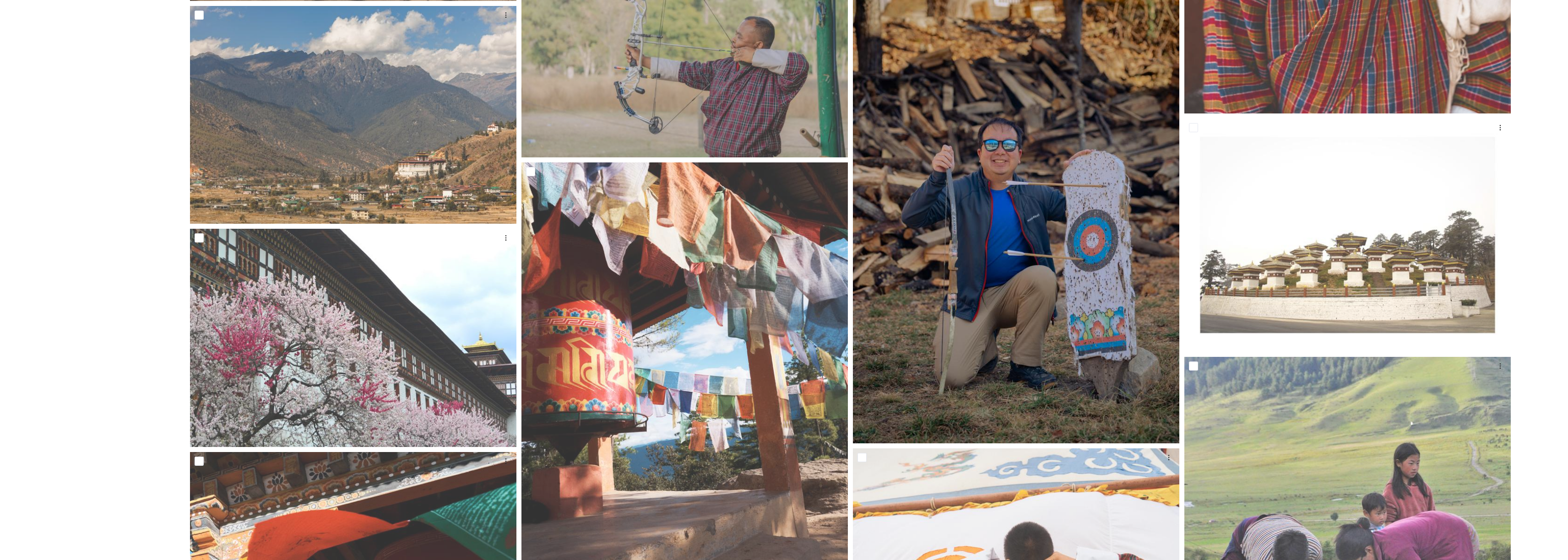
scroll to position [27352, 0]
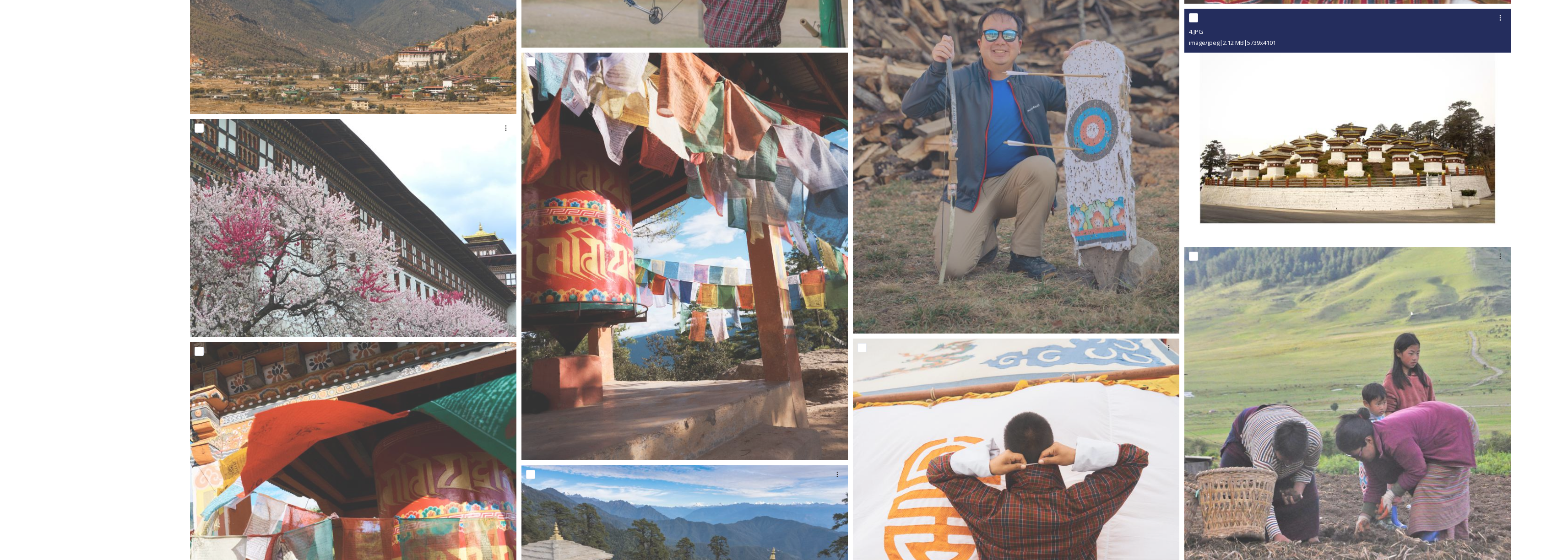
click at [1305, 144] on img at bounding box center [1347, 125] width 327 height 233
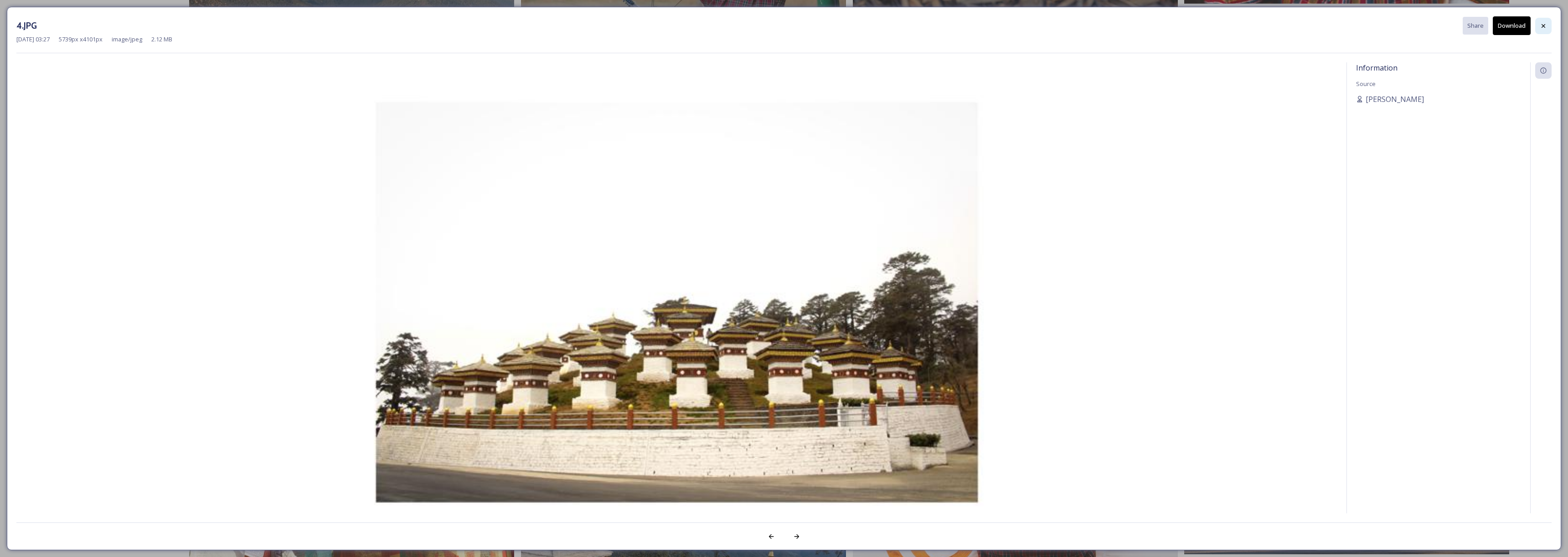
click at [1537, 25] on div at bounding box center [1543, 26] width 16 height 16
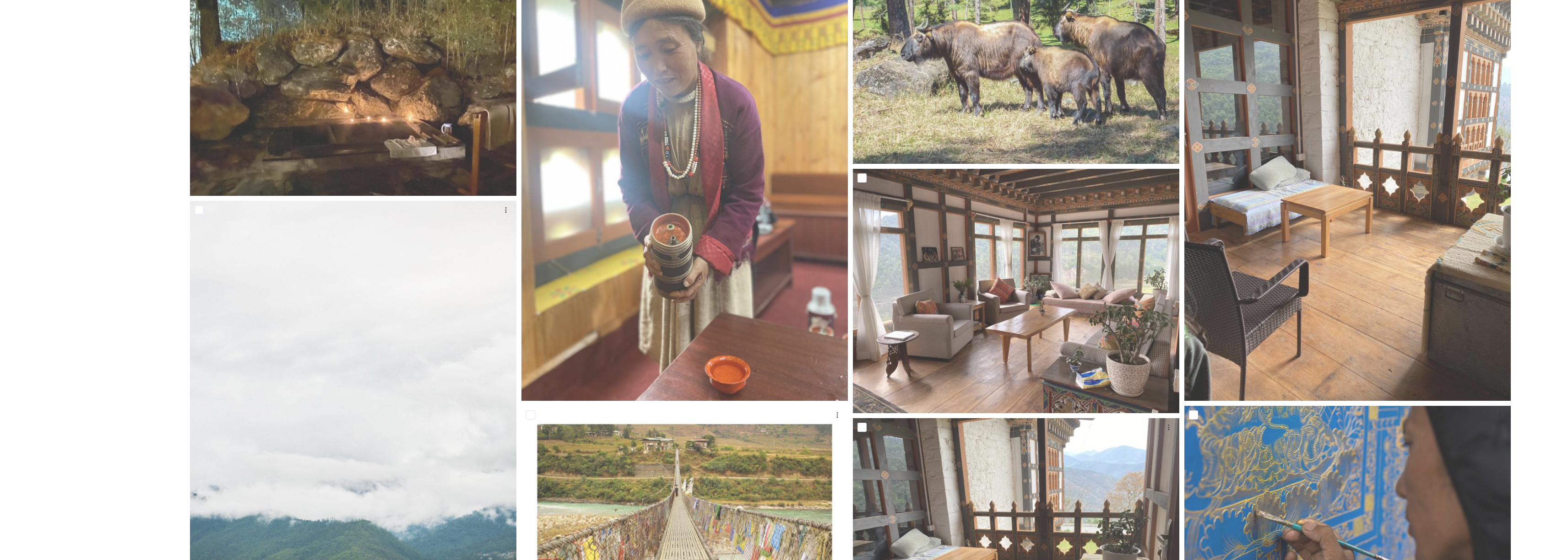
scroll to position [0, 0]
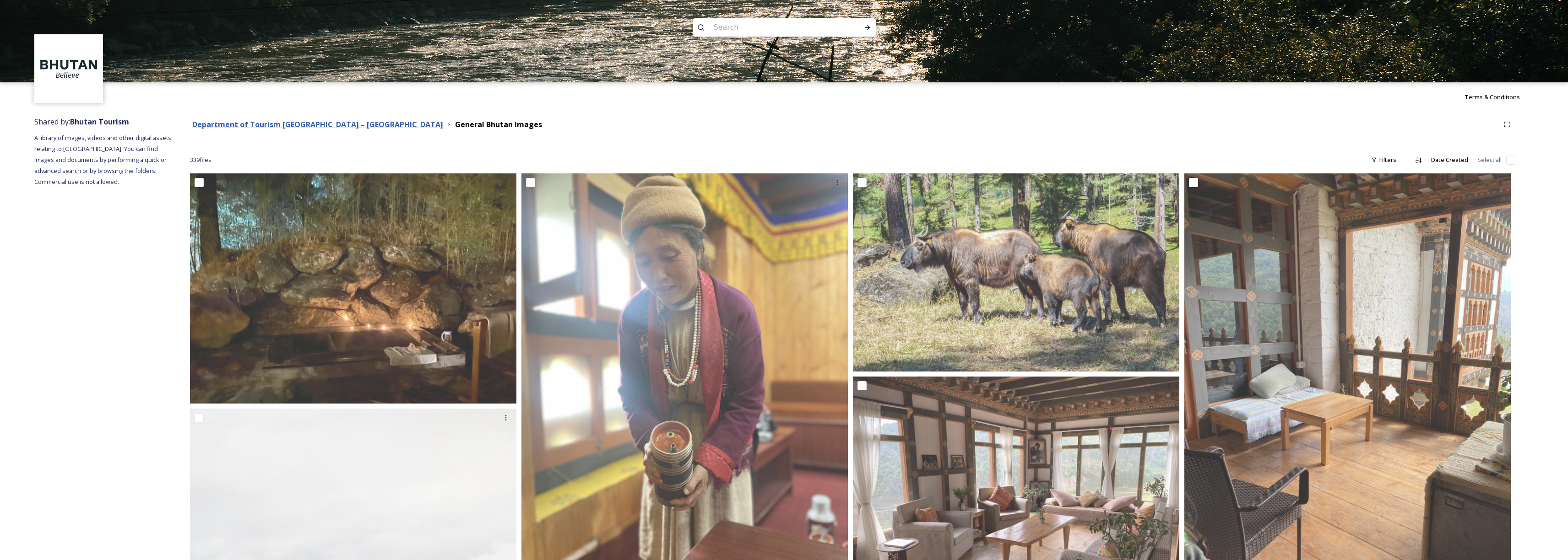
click at [332, 125] on strong "Department of Tourism [GEOGRAPHIC_DATA] – [GEOGRAPHIC_DATA]" at bounding box center [317, 125] width 251 height 10
